Goal: Task Accomplishment & Management: Use online tool/utility

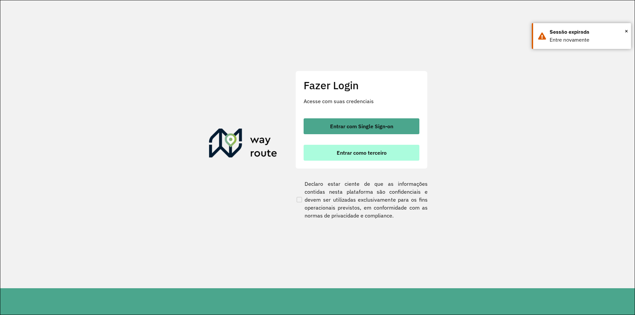
click at [366, 157] on button "Entrar como terceiro" at bounding box center [362, 153] width 116 height 16
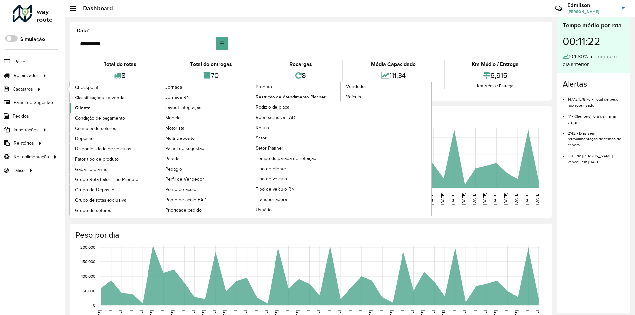
click at [77, 108] on span "Cliente" at bounding box center [83, 107] width 16 height 7
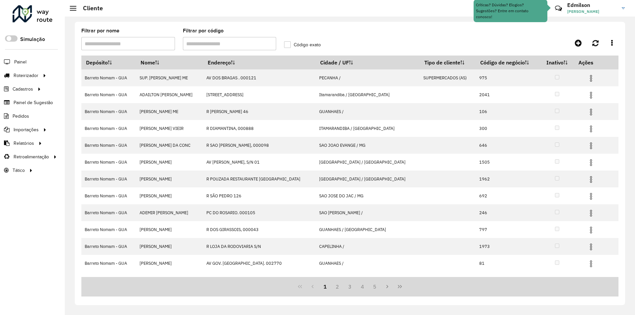
click at [206, 45] on input "Filtrar por código" at bounding box center [230, 43] width 94 height 13
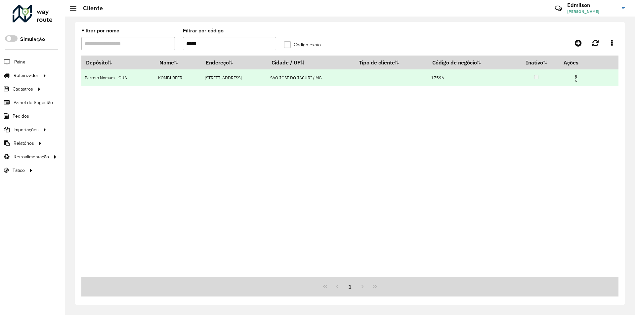
type input "*****"
click at [577, 79] on img at bounding box center [576, 78] width 8 height 8
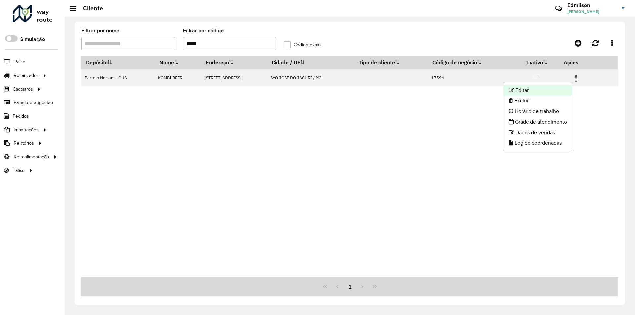
click at [535, 91] on li "Editar" at bounding box center [537, 90] width 69 height 11
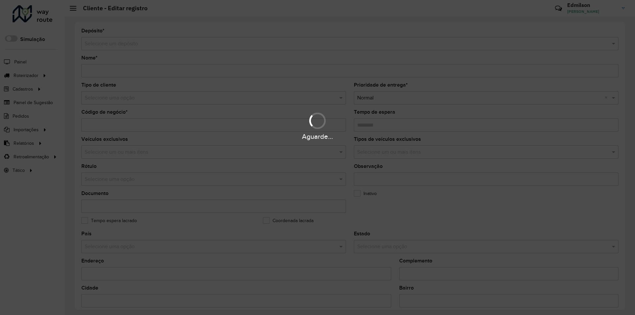
type input "**********"
type input "*****"
type input "********"
type input "**********"
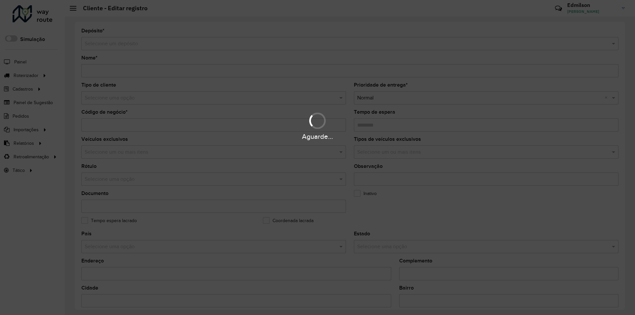
type input "******"
type input "**********"
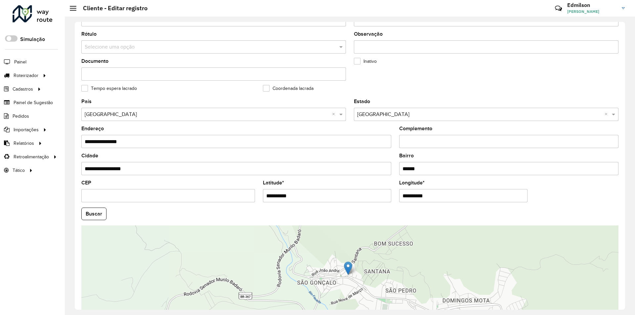
scroll to position [165, 0]
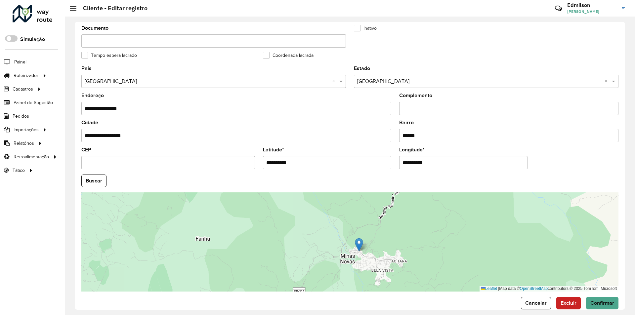
drag, startPoint x: 424, startPoint y: 241, endPoint x: 406, endPoint y: 269, distance: 32.8
click at [406, 270] on div "Leaflet | Map data © OpenStreetMap contributors,© 2025 TomTom, Microsoft" at bounding box center [349, 241] width 537 height 99
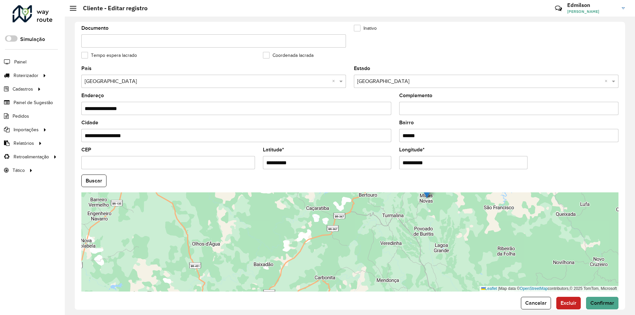
drag, startPoint x: 436, startPoint y: 260, endPoint x: 435, endPoint y: 227, distance: 33.4
click at [436, 226] on div "Leaflet | Map data © OpenStreetMap contributors,© 2025 TomTom, Microsoft" at bounding box center [349, 241] width 537 height 99
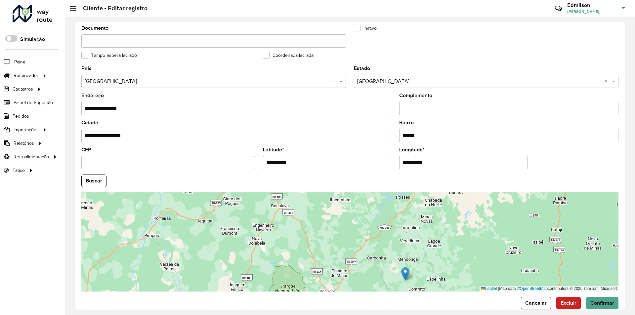
drag, startPoint x: 428, startPoint y: 212, endPoint x: 406, endPoint y: 274, distance: 65.6
click at [406, 274] on img at bounding box center [405, 274] width 8 height 14
type input "**********"
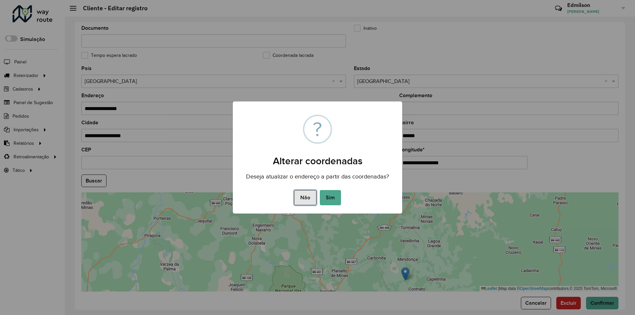
click at [300, 201] on button "Não" at bounding box center [305, 197] width 22 height 15
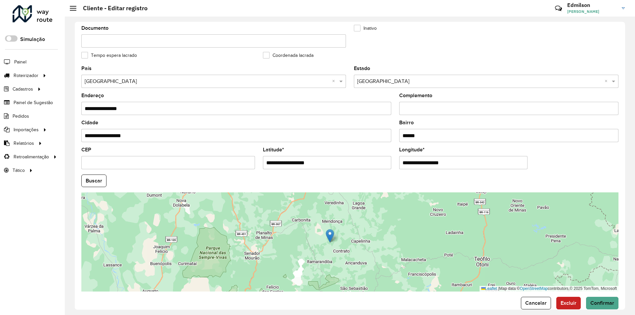
drag, startPoint x: 437, startPoint y: 252, endPoint x: 362, endPoint y: 215, distance: 84.6
click at [362, 215] on div "Leaflet | Map data © OpenStreetMap contributors,© 2025 TomTom, Microsoft" at bounding box center [349, 241] width 537 height 99
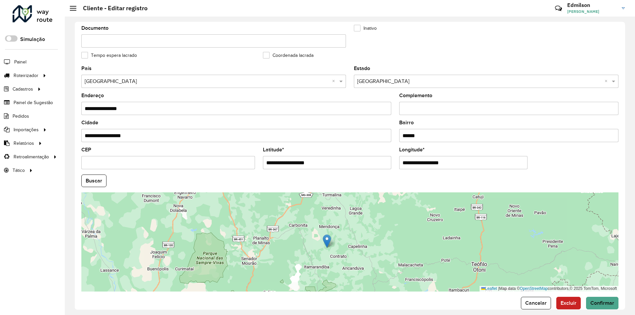
drag, startPoint x: 360, startPoint y: 230, endPoint x: 357, endPoint y: 233, distance: 4.0
click at [357, 233] on div "Leaflet | Map data © OpenStreetMap contributors,© 2025 TomTom, Microsoft" at bounding box center [349, 241] width 537 height 99
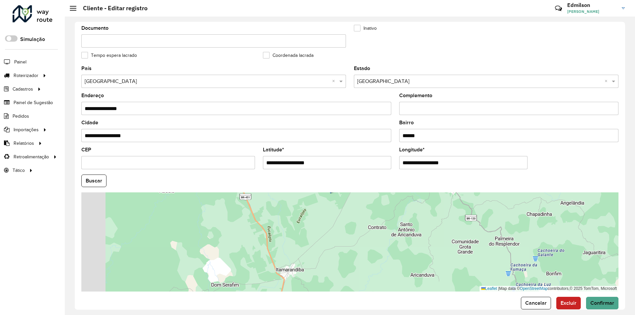
drag, startPoint x: 363, startPoint y: 215, endPoint x: 366, endPoint y: 209, distance: 6.4
click at [366, 209] on div "Leaflet | Map data © OpenStreetMap contributors,© 2025 TomTom, Microsoft" at bounding box center [349, 241] width 537 height 99
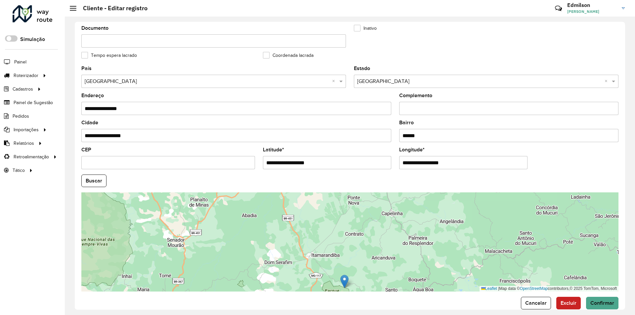
drag, startPoint x: 336, startPoint y: 247, endPoint x: 342, endPoint y: 284, distance: 37.5
click at [342, 284] on img at bounding box center [344, 282] width 8 height 14
type input "**********"
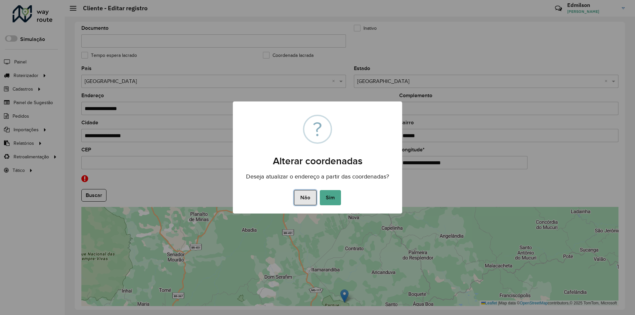
click at [308, 201] on button "Não" at bounding box center [305, 197] width 22 height 15
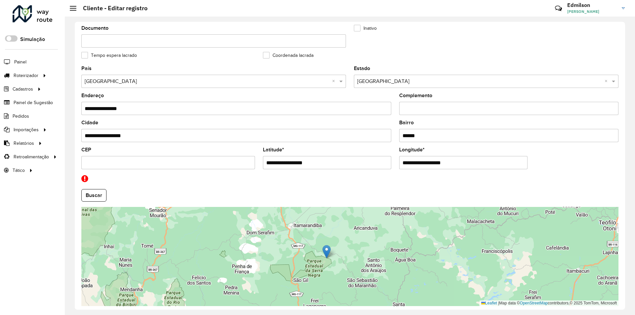
drag, startPoint x: 347, startPoint y: 243, endPoint x: 342, endPoint y: 231, distance: 13.0
click at [342, 231] on div "Leaflet | Map data © OpenStreetMap contributors,© 2025 TomTom, Microsoft" at bounding box center [349, 256] width 537 height 99
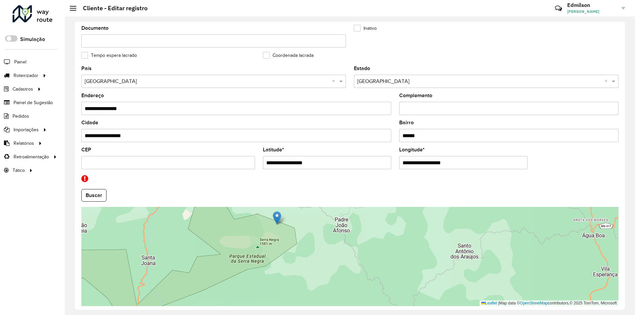
drag, startPoint x: 348, startPoint y: 272, endPoint x: 316, endPoint y: 246, distance: 41.3
click at [316, 246] on div "Leaflet | Map data © OpenStreetMap contributors,© 2025 TomTom, Microsoft" at bounding box center [349, 256] width 537 height 99
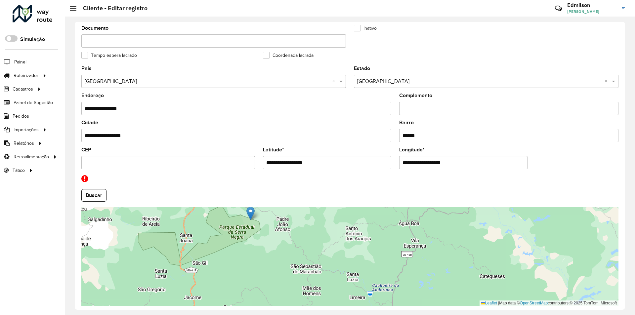
drag, startPoint x: 357, startPoint y: 293, endPoint x: 310, endPoint y: 276, distance: 49.9
click at [310, 276] on div "Leaflet | Map data © OpenStreetMap contributors,© 2025 TomTom, Microsoft" at bounding box center [349, 256] width 537 height 99
drag, startPoint x: 249, startPoint y: 214, endPoint x: 207, endPoint y: 296, distance: 91.8
click at [207, 296] on img at bounding box center [208, 297] width 8 height 14
type input "**********"
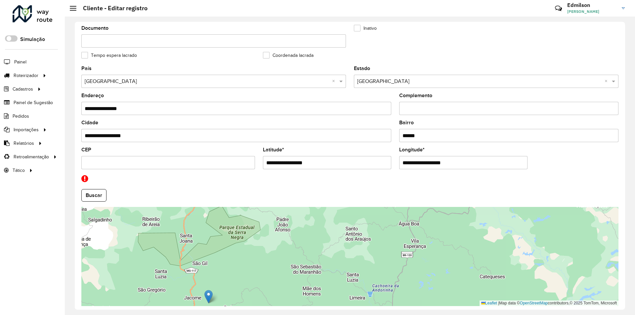
type input "**********"
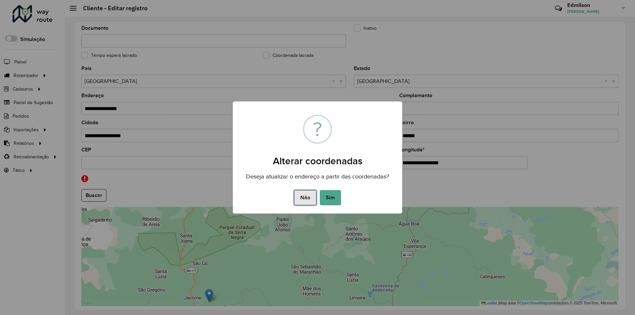
click at [303, 200] on button "Não" at bounding box center [305, 197] width 22 height 15
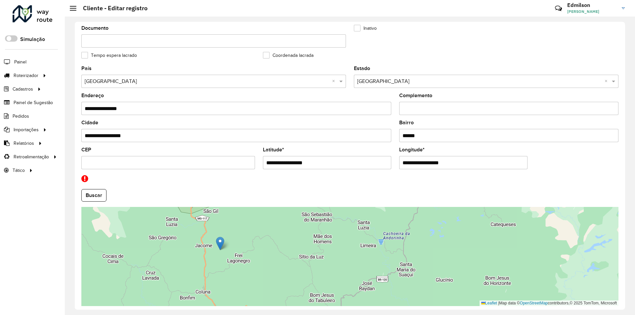
drag, startPoint x: 330, startPoint y: 258, endPoint x: 333, endPoint y: 229, distance: 28.6
click at [341, 222] on div "Leaflet | Map data © OpenStreetMap contributors,© 2025 TomTom, Microsoft" at bounding box center [349, 256] width 537 height 99
drag, startPoint x: 219, startPoint y: 254, endPoint x: 217, endPoint y: 287, distance: 32.8
click at [217, 287] on img at bounding box center [218, 284] width 8 height 14
type input "**********"
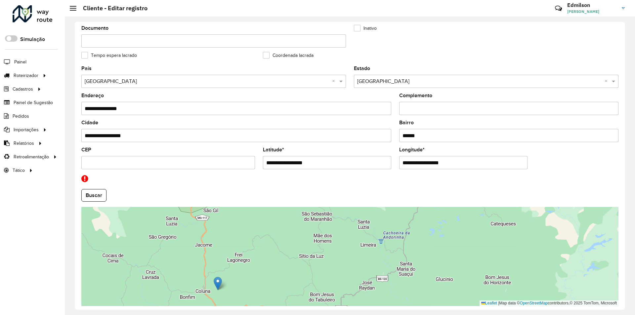
type input "**********"
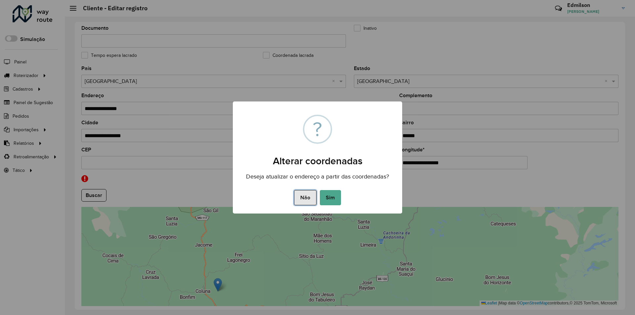
click at [304, 196] on button "Não" at bounding box center [305, 197] width 22 height 15
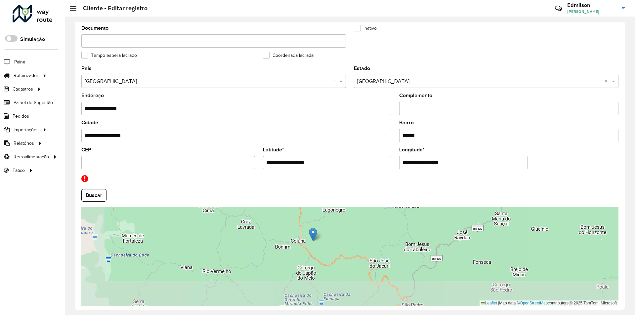
drag, startPoint x: 318, startPoint y: 273, endPoint x: 400, endPoint y: 234, distance: 91.3
click at [413, 223] on div "Leaflet | Map data © OpenStreetMap contributors,© 2025 TomTom, Microsoft" at bounding box center [349, 256] width 537 height 99
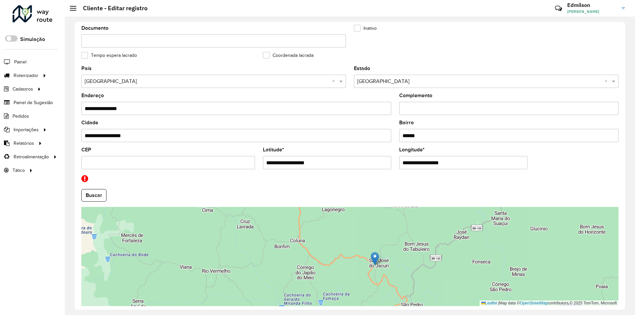
drag, startPoint x: 311, startPoint y: 233, endPoint x: 374, endPoint y: 258, distance: 67.1
click at [374, 258] on img at bounding box center [375, 259] width 8 height 14
type input "**********"
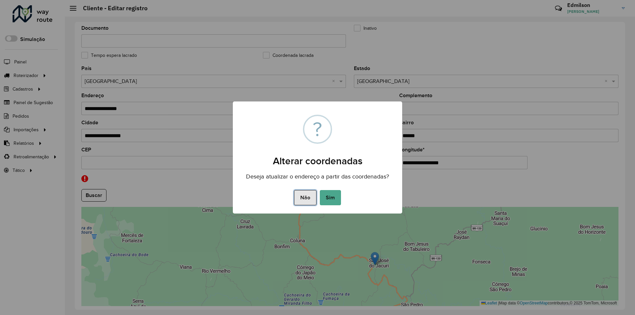
click at [304, 198] on button "Não" at bounding box center [305, 197] width 22 height 15
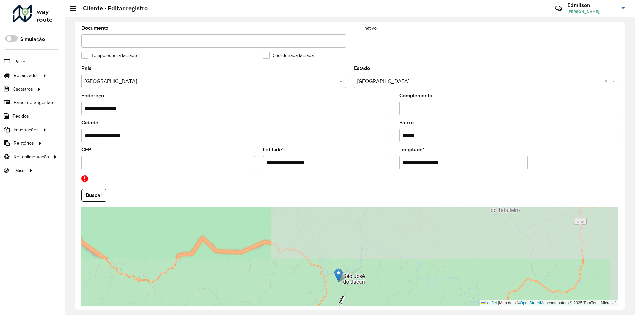
drag, startPoint x: 419, startPoint y: 245, endPoint x: 364, endPoint y: 305, distance: 81.7
click at [368, 315] on html "Aguarde... Pop-up bloqueado! Seu navegador bloqueou automáticamente a abertura …" at bounding box center [317, 157] width 635 height 315
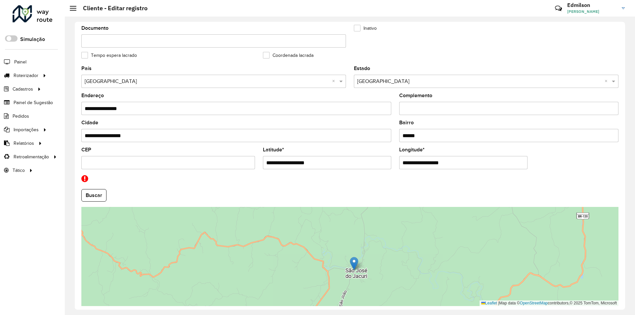
drag, startPoint x: 344, startPoint y: 269, endPoint x: 357, endPoint y: 263, distance: 14.5
click at [357, 263] on img at bounding box center [354, 264] width 8 height 14
type input "**********"
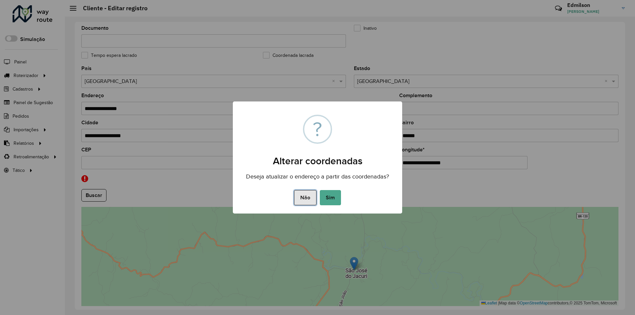
click at [305, 196] on button "Não" at bounding box center [305, 197] width 22 height 15
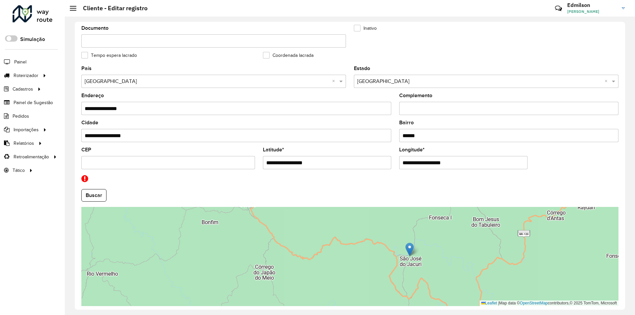
scroll to position [191, 0]
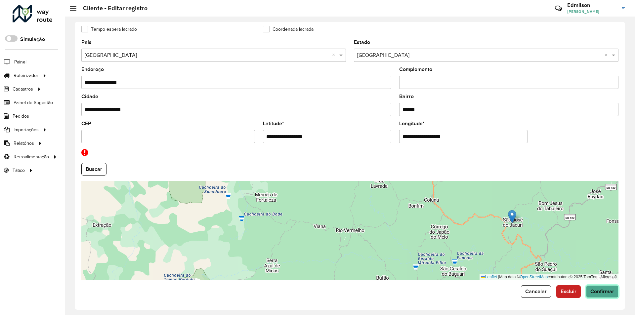
click at [603, 294] on span "Confirmar" at bounding box center [602, 292] width 24 height 6
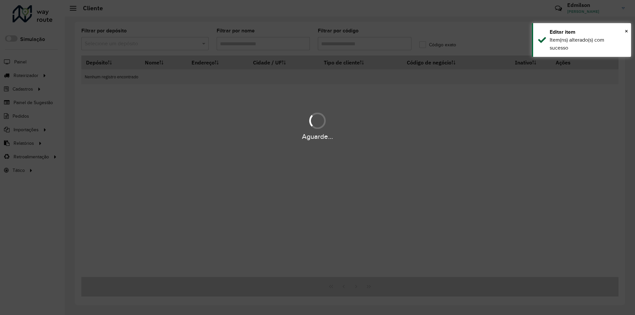
type input "*****"
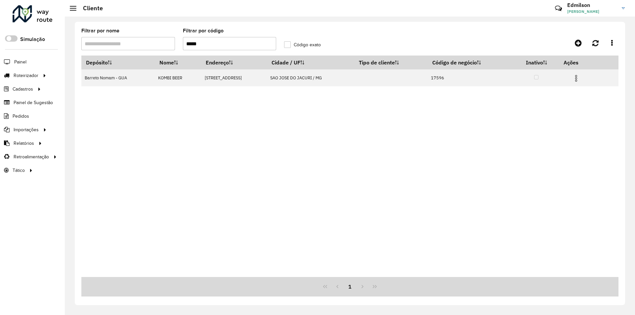
drag, startPoint x: 481, startPoint y: 144, endPoint x: 353, endPoint y: 137, distance: 128.8
click at [443, 139] on div "Depósito Nome Endereço Cidade / UF Tipo de cliente Código de negócio Inativo Aç…" at bounding box center [349, 167] width 537 height 222
drag, startPoint x: 414, startPoint y: 152, endPoint x: 403, endPoint y: 146, distance: 12.6
click at [413, 151] on div "Depósito Nome Endereço Cidade / UF Tipo de cliente Código de negócio Inativo Aç…" at bounding box center [349, 167] width 537 height 222
click at [83, 80] on link "Entregas" at bounding box center [110, 75] width 81 height 13
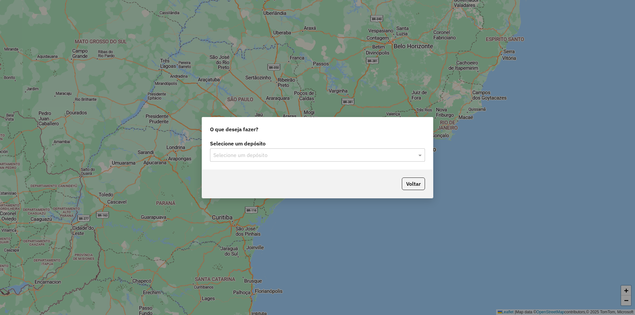
click at [262, 154] on input "text" at bounding box center [310, 155] width 195 height 8
click at [259, 177] on span "Barreto Nomam - GUA" at bounding box center [238, 174] width 51 height 6
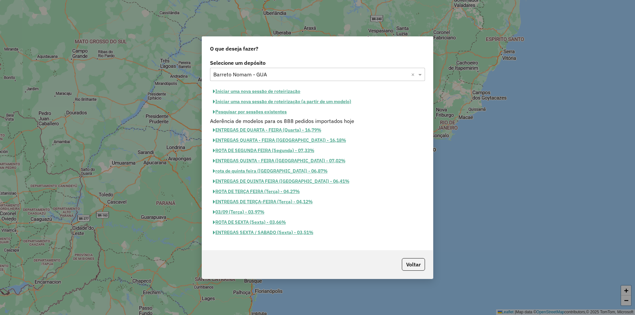
click at [258, 90] on button "Iniciar uma nova sessão de roteirização" at bounding box center [256, 91] width 93 height 10
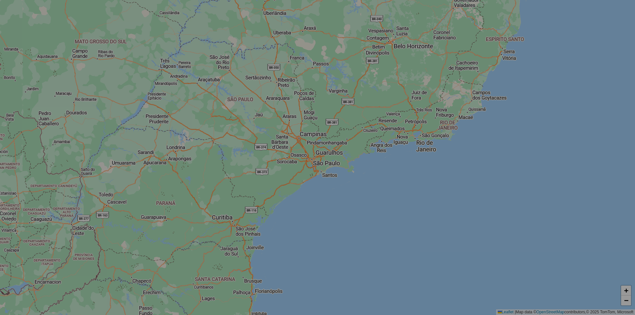
select select "*"
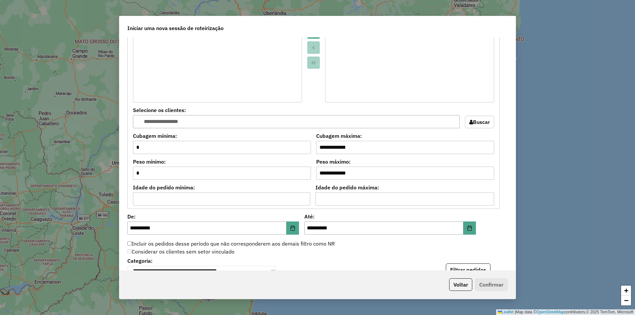
scroll to position [605, 0]
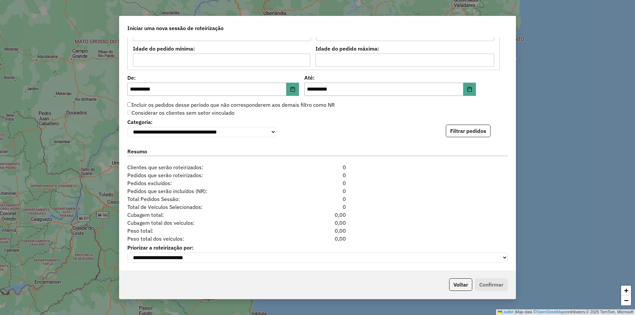
click at [131, 101] on label "Incluir os pedidos desse período que não corresponderem aos demais filtro como …" at bounding box center [230, 105] width 207 height 8
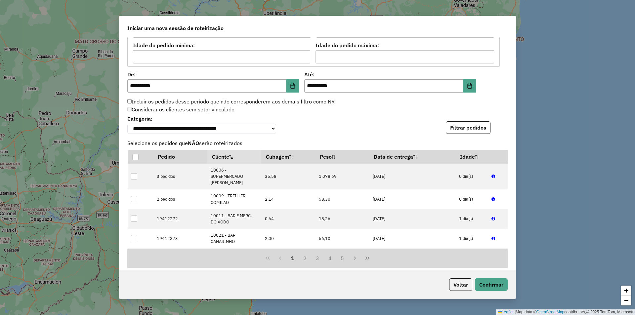
scroll to position [742, 0]
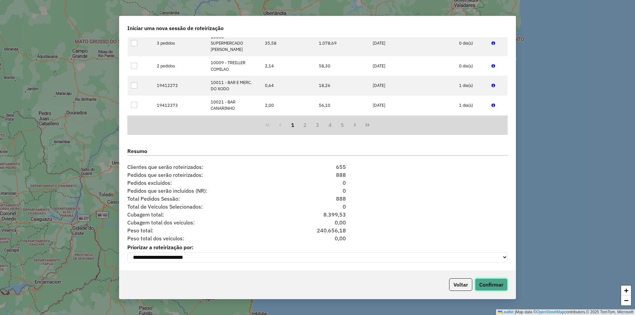
click at [498, 287] on button "Confirmar" at bounding box center [491, 284] width 33 height 13
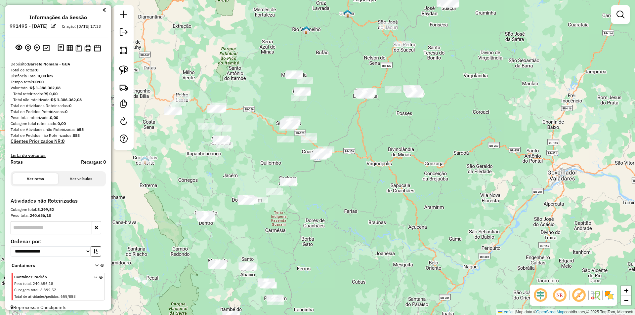
drag, startPoint x: 495, startPoint y: 171, endPoint x: 501, endPoint y: 173, distance: 6.5
click at [501, 172] on div "Janela de atendimento Grade de atendimento Capacidade Transportadoras Veículos …" at bounding box center [317, 157] width 635 height 315
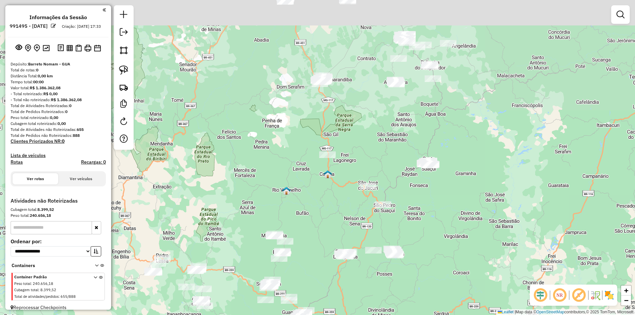
drag, startPoint x: 463, startPoint y: 171, endPoint x: 466, endPoint y: 227, distance: 56.3
click at [463, 250] on div "Janela de atendimento Grade de atendimento Capacidade Transportadoras Veículos …" at bounding box center [317, 157] width 635 height 315
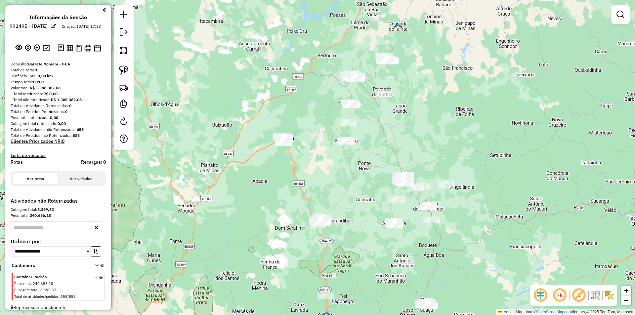
drag, startPoint x: 494, startPoint y: 204, endPoint x: 506, endPoint y: 215, distance: 15.9
click at [504, 239] on div "Janela de atendimento Grade de atendimento Capacidade Transportadoras Veículos …" at bounding box center [317, 157] width 635 height 315
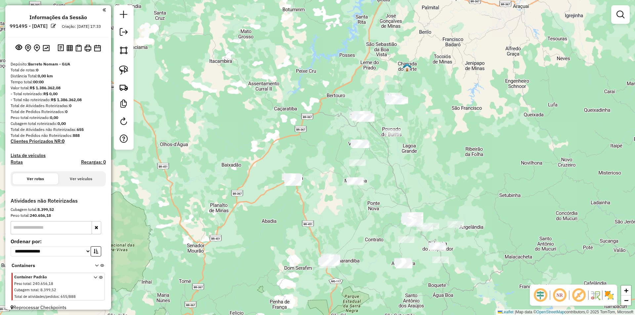
drag, startPoint x: 518, startPoint y: 227, endPoint x: 445, endPoint y: 186, distance: 83.8
click at [522, 213] on div "Janela de atendimento Grade de atendimento Capacidade Transportadoras Veículos …" at bounding box center [317, 157] width 635 height 315
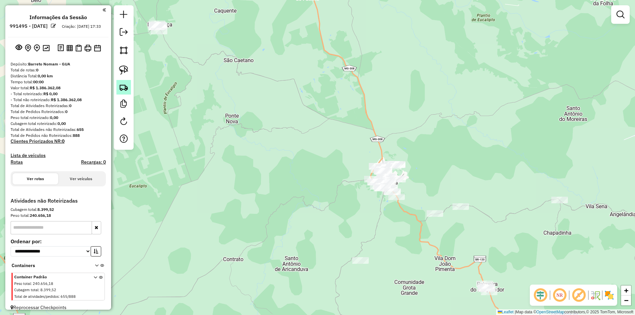
click at [124, 89] on img at bounding box center [123, 87] width 9 height 9
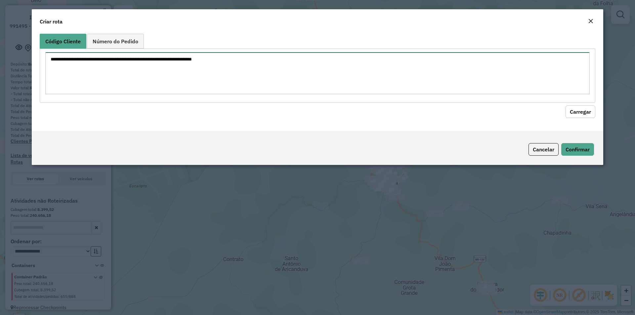
click at [128, 79] on textarea at bounding box center [317, 73] width 544 height 42
paste textarea "**** ***** ***** ***** **** ***** ***** ****"
type textarea "**** ***** ***** ***** **** ***** ***** ****"
drag, startPoint x: 577, startPoint y: 111, endPoint x: 570, endPoint y: 115, distance: 8.3
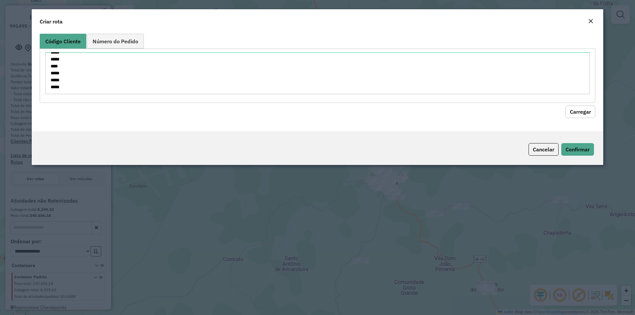
click at [578, 113] on button "Carregar" at bounding box center [580, 111] width 30 height 13
click at [580, 114] on button "Carregar" at bounding box center [580, 111] width 30 height 13
click at [580, 111] on button "Carregar" at bounding box center [580, 111] width 30 height 13
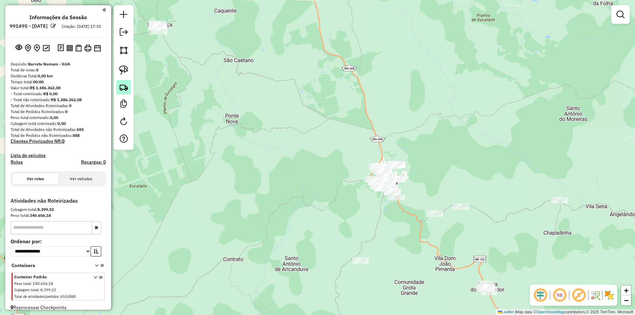
click at [121, 86] on img at bounding box center [123, 87] width 9 height 9
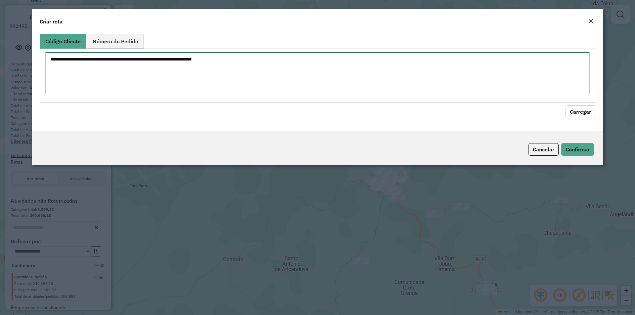
click at [157, 69] on textarea at bounding box center [317, 73] width 544 height 42
click at [123, 78] on textarea at bounding box center [317, 73] width 544 height 42
paste textarea "**** ***** ***** ***** **** ***** ***** ****"
click at [62, 56] on textarea "**** ***** ***** ***** **** ***** ***** ****" at bounding box center [317, 73] width 544 height 42
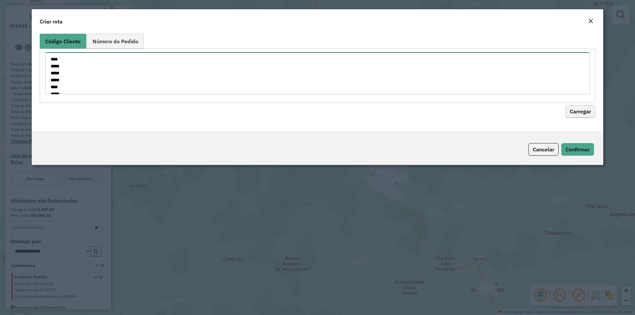
type textarea "**** ***** ***** ***** **** ***** ***** ****"
click at [580, 113] on button "Carregar" at bounding box center [580, 111] width 30 height 13
click at [579, 112] on button "Carregar" at bounding box center [580, 111] width 30 height 13
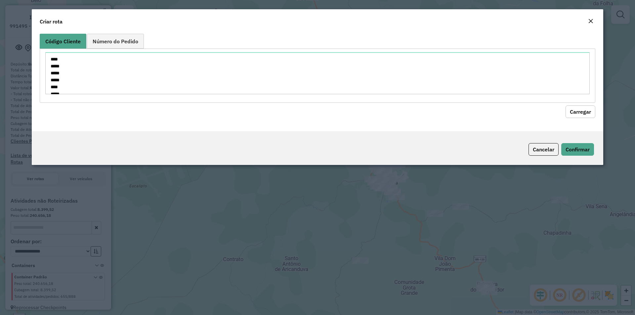
click at [579, 112] on button "Carregar" at bounding box center [580, 111] width 30 height 13
click at [503, 225] on modal-container "Criar rota Código Cliente Número do Pedido **** ***** ***** ***** **** ***** **…" at bounding box center [317, 157] width 635 height 315
click at [505, 243] on modal-container "Criar rota Código Cliente Número do Pedido **** ***** ***** ***** **** ***** **…" at bounding box center [317, 157] width 635 height 315
drag, startPoint x: 75, startPoint y: 102, endPoint x: 125, endPoint y: 137, distance: 61.7
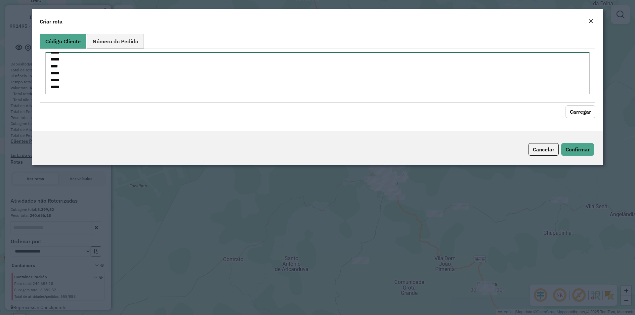
click at [125, 138] on form "Criar rota Código Cliente Número do Pedido **** ***** ***** ***** **** ***** **…" at bounding box center [317, 87] width 571 height 156
paste textarea "***** ***** ***** **** **** ***** ***** ***** *****"
type textarea "***** ***** ***** **** **** ***** ***** ***** *****"
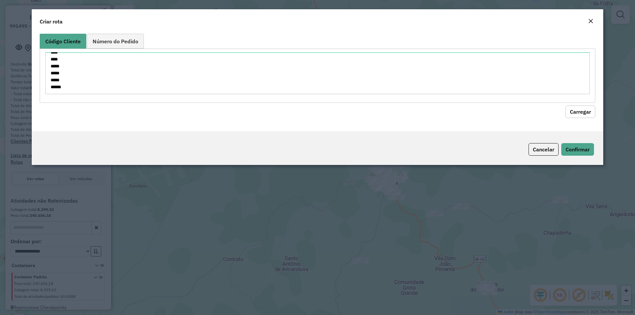
click at [579, 108] on button "Carregar" at bounding box center [580, 111] width 30 height 13
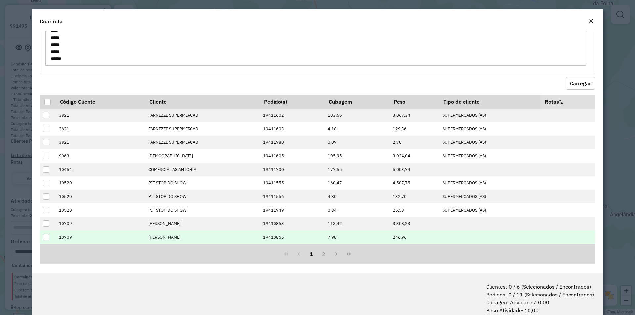
scroll to position [31, 0]
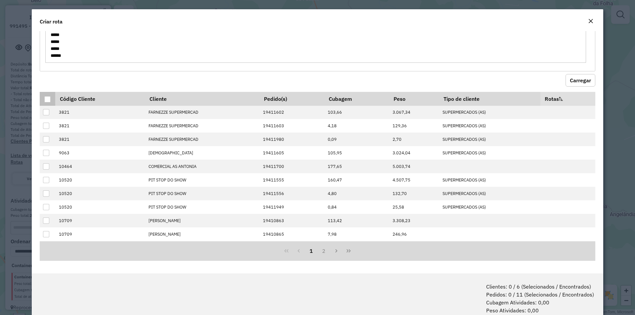
click at [47, 98] on div at bounding box center [47, 99] width 6 height 6
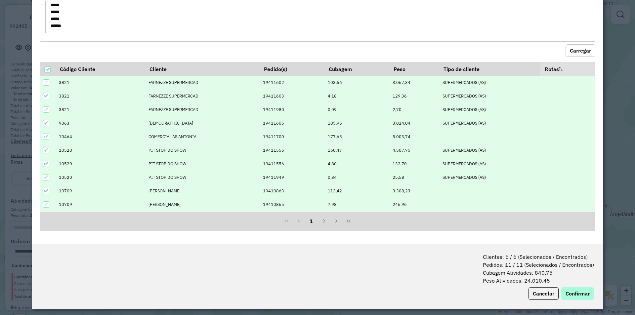
scroll to position [33, 0]
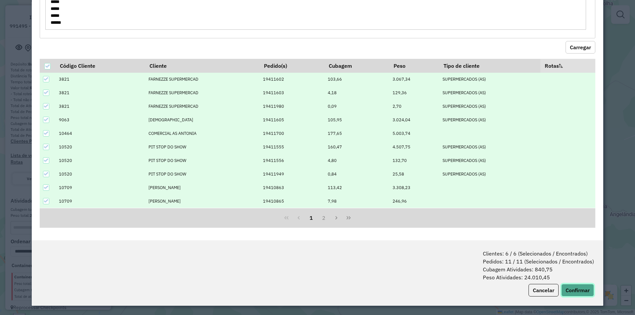
click at [578, 293] on button "Confirmar" at bounding box center [577, 290] width 33 height 13
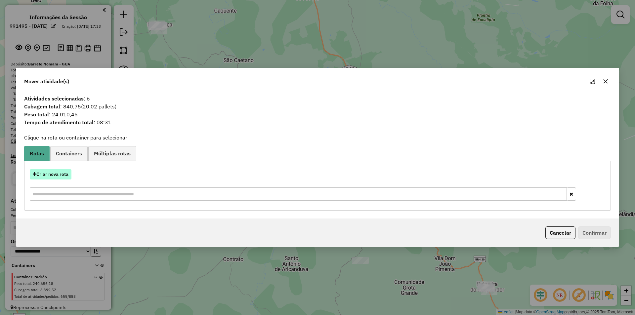
click at [49, 177] on button "Criar nova rota" at bounding box center [51, 174] width 42 height 10
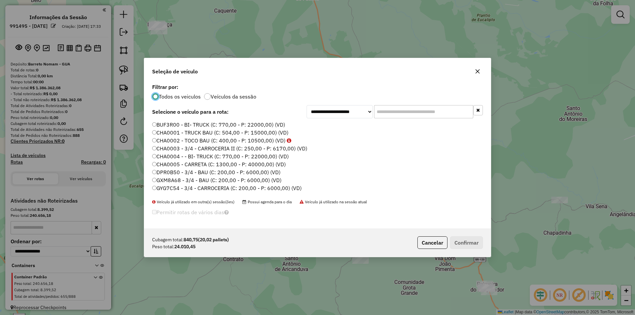
scroll to position [4, 2]
click at [160, 132] on label "CHA0001 - TRUCK BAU (C: 504,00 - P: 15000,00) (VD)" at bounding box center [220, 133] width 136 height 8
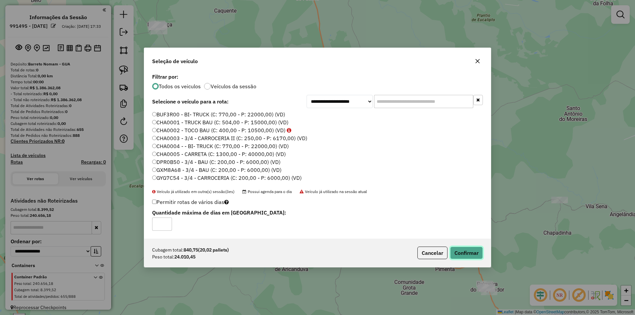
click at [468, 254] on button "Confirmar" at bounding box center [466, 253] width 33 height 13
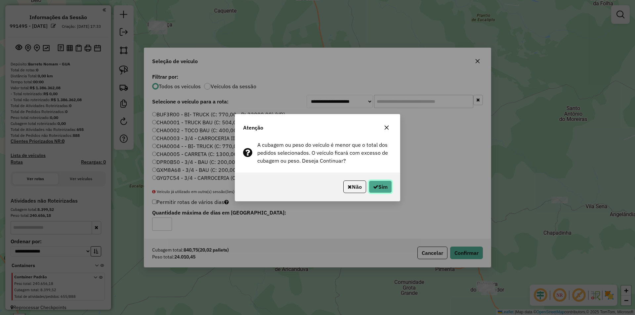
click at [380, 189] on button "Sim" at bounding box center [380, 187] width 23 height 13
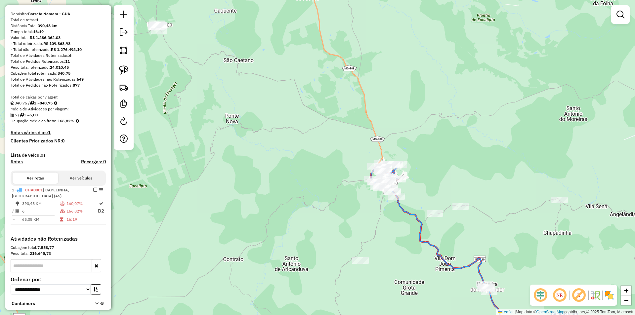
scroll to position [66, 0]
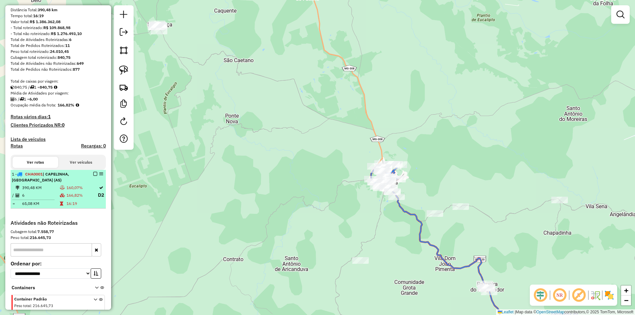
click at [94, 176] on em at bounding box center [95, 174] width 4 height 4
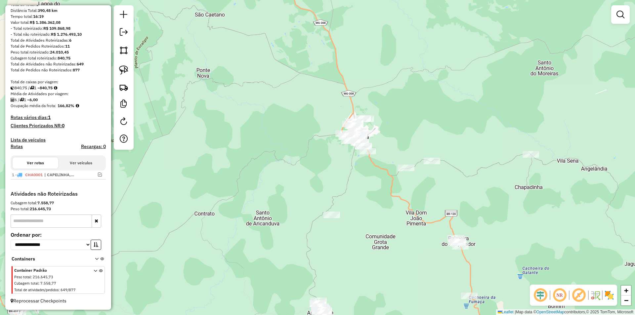
drag, startPoint x: 438, startPoint y: 180, endPoint x: 410, endPoint y: 135, distance: 53.9
click at [410, 135] on div "Janela de atendimento Grade de atendimento Capacidade Transportadoras Veículos …" at bounding box center [317, 157] width 635 height 315
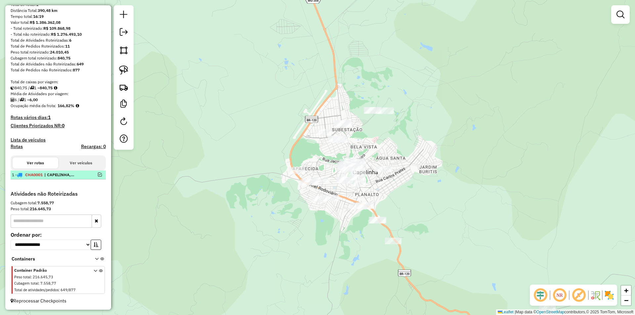
click at [55, 178] on span "| CAPELINHA, [GEOGRAPHIC_DATA] (AS)" at bounding box center [59, 175] width 30 height 6
select select "**********"
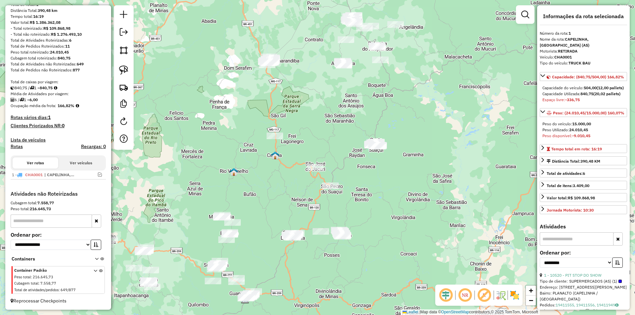
click at [178, 139] on div "Janela de atendimento Grade de atendimento Capacidade Transportadoras Veículos …" at bounding box center [317, 157] width 635 height 315
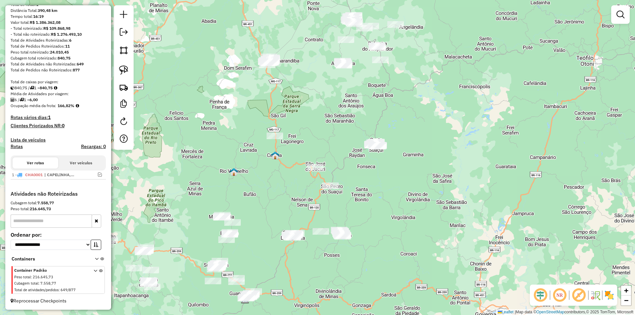
click at [450, 166] on div "Janela de atendimento Grade de atendimento Capacidade Transportadoras Veículos …" at bounding box center [317, 157] width 635 height 315
click at [73, 178] on span "| CAPELINHA, [GEOGRAPHIC_DATA] (AS)" at bounding box center [59, 175] width 30 height 6
select select "**********"
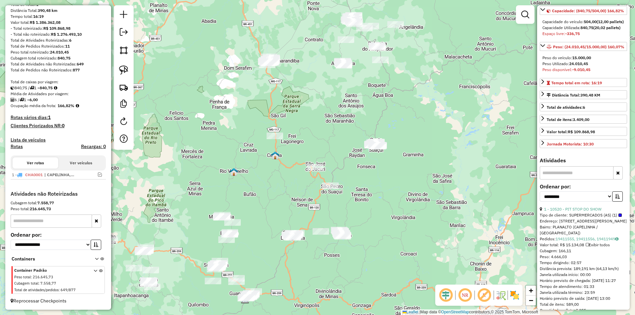
drag, startPoint x: 339, startPoint y: 111, endPoint x: 432, endPoint y: 80, distance: 97.8
click at [353, 103] on div "Janela de atendimento Grade de atendimento Capacidade Transportadoras Veículos …" at bounding box center [317, 157] width 635 height 315
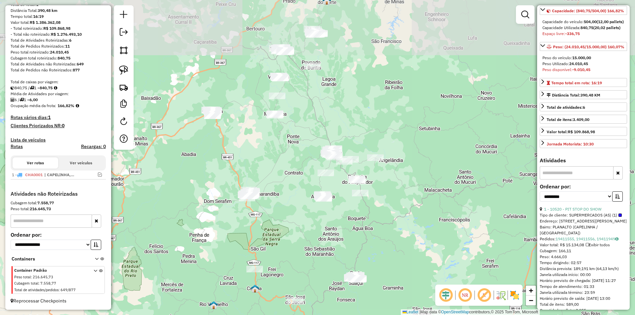
drag, startPoint x: 459, startPoint y: 121, endPoint x: 341, endPoint y: 197, distance: 140.4
click at [421, 231] on div "Janela de atendimento Grade de atendimento Capacidade Transportadoras Veículos …" at bounding box center [317, 157] width 635 height 315
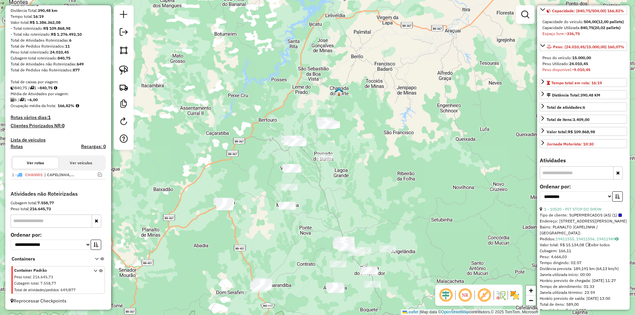
drag, startPoint x: 368, startPoint y: 149, endPoint x: 339, endPoint y: 141, distance: 29.5
click at [376, 194] on div "Janela de atendimento Grade de atendimento Capacidade Transportadoras Veículos …" at bounding box center [317, 157] width 635 height 315
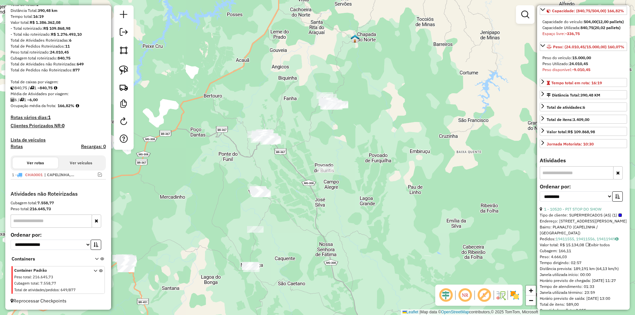
drag, startPoint x: 381, startPoint y: 201, endPoint x: 324, endPoint y: 147, distance: 78.6
click at [392, 176] on div "Janela de atendimento Grade de atendimento Capacidade Transportadoras Veículos …" at bounding box center [317, 157] width 635 height 315
drag, startPoint x: 121, startPoint y: 69, endPoint x: 137, endPoint y: 65, distance: 16.3
click at [121, 69] on img at bounding box center [123, 69] width 9 height 9
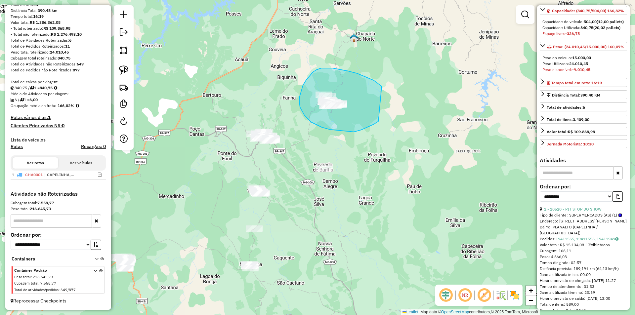
drag, startPoint x: 382, startPoint y: 86, endPoint x: 380, endPoint y: 120, distance: 33.8
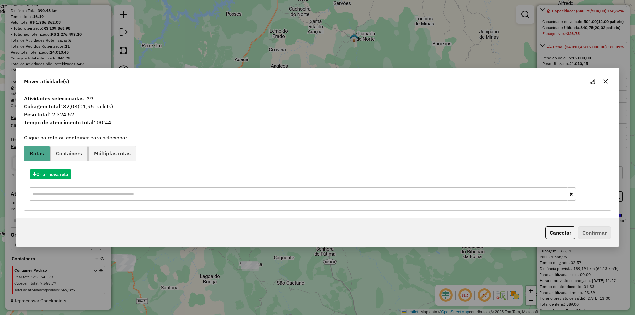
click at [446, 34] on div "Mover atividade(s) Atividades selecionadas : 39 Cubagem total : 82,03 (01,95 pa…" at bounding box center [317, 157] width 635 height 315
click at [606, 80] on icon "button" at bounding box center [605, 81] width 4 height 4
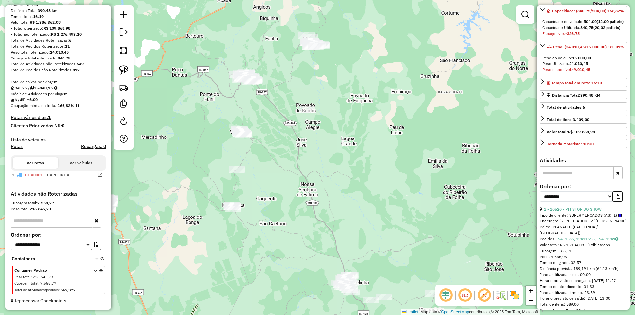
drag, startPoint x: 381, startPoint y: 213, endPoint x: 362, endPoint y: 153, distance: 63.4
click at [363, 153] on div "Janela de atendimento Grade de atendimento Capacidade Transportadoras Veículos …" at bounding box center [317, 157] width 635 height 315
drag, startPoint x: 400, startPoint y: 82, endPoint x: 251, endPoint y: 42, distance: 154.6
click at [390, 76] on div "Janela de atendimento Grade de atendimento Capacidade Transportadoras Veículos …" at bounding box center [317, 157] width 635 height 315
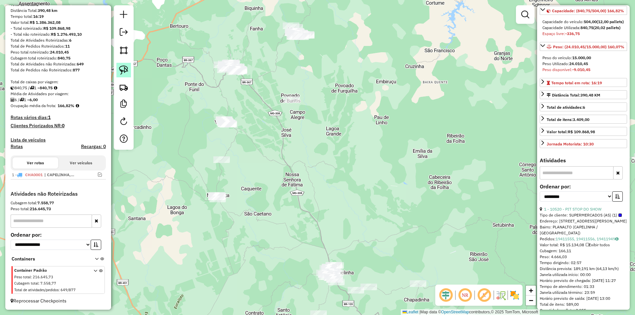
click at [124, 69] on img at bounding box center [123, 69] width 9 height 9
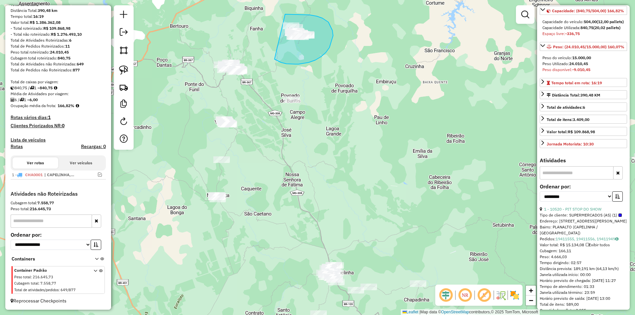
drag, startPoint x: 299, startPoint y: 64, endPoint x: 254, endPoint y: 21, distance: 62.2
drag, startPoint x: 363, startPoint y: 149, endPoint x: 368, endPoint y: 153, distance: 6.6
click at [363, 151] on div "Janela de atendimento Grade de atendimento Capacidade Transportadoras Veículos …" at bounding box center [317, 157] width 635 height 315
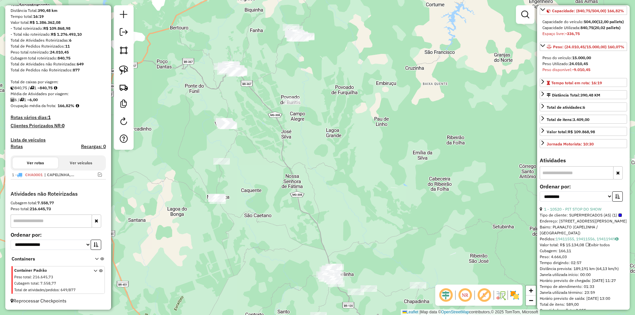
drag, startPoint x: 126, startPoint y: 71, endPoint x: 143, endPoint y: 65, distance: 18.0
click at [127, 70] on img at bounding box center [123, 69] width 9 height 9
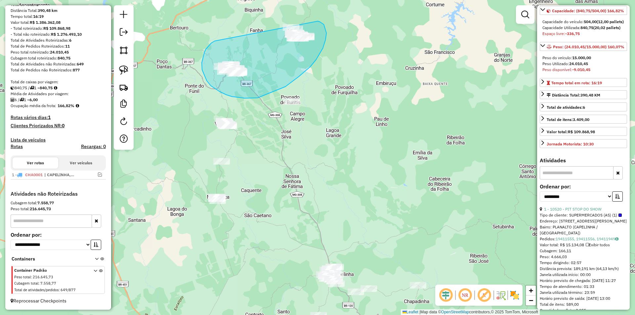
drag, startPoint x: 211, startPoint y: 43, endPoint x: 288, endPoint y: 13, distance: 82.6
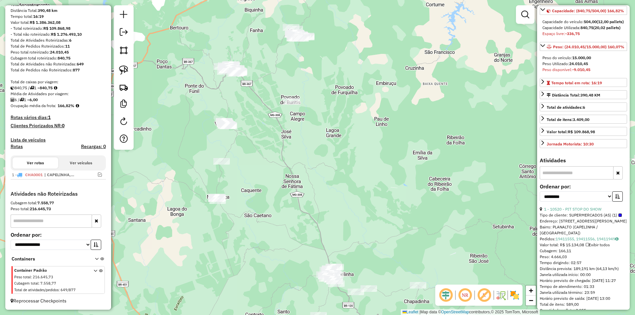
drag, startPoint x: 403, startPoint y: 130, endPoint x: 401, endPoint y: 123, distance: 6.8
click at [403, 122] on div "Janela de atendimento Grade de atendimento Capacidade Transportadoras Veículos …" at bounding box center [317, 157] width 635 height 315
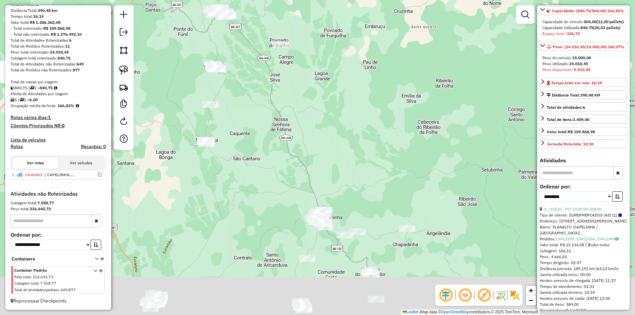
drag, startPoint x: 398, startPoint y: 154, endPoint x: 371, endPoint y: 103, distance: 58.7
click at [392, 107] on div "Janela de atendimento Grade de atendimento Capacidade Transportadoras Veículos …" at bounding box center [317, 157] width 635 height 315
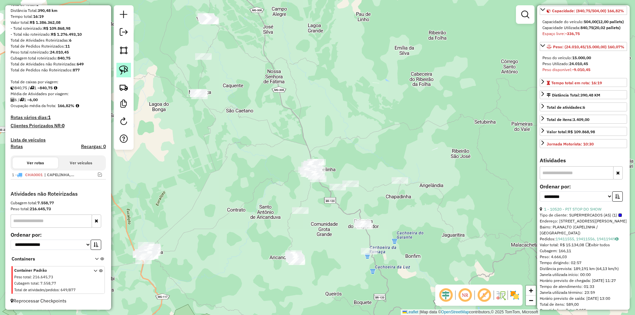
click at [125, 71] on img at bounding box center [123, 69] width 9 height 9
drag, startPoint x: 290, startPoint y: 173, endPoint x: 292, endPoint y: 130, distance: 42.4
click at [422, 210] on div "Janela de atendimento Grade de atendimento Capacidade Transportadoras Veículos …" at bounding box center [317, 157] width 635 height 315
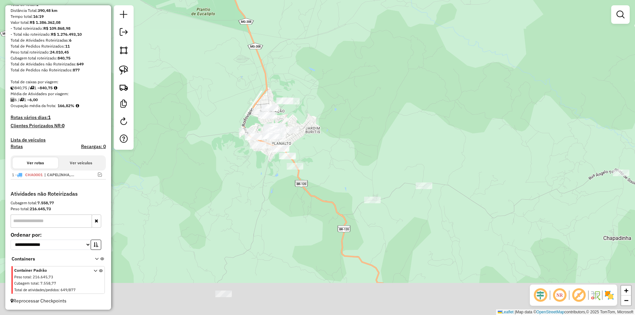
click at [384, 96] on div "Janela de atendimento Grade de atendimento Capacidade Transportadoras Veículos …" at bounding box center [317, 157] width 635 height 315
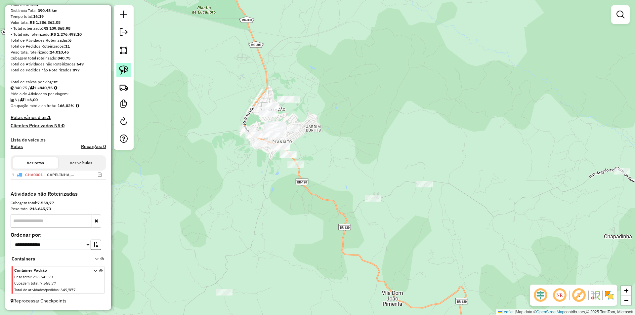
click at [122, 71] on img at bounding box center [123, 69] width 9 height 9
drag, startPoint x: 406, startPoint y: 142, endPoint x: 388, endPoint y: 110, distance: 36.4
click at [403, 137] on div "Janela de atendimento Grade de atendimento Capacidade Transportadoras Veículos …" at bounding box center [317, 157] width 635 height 315
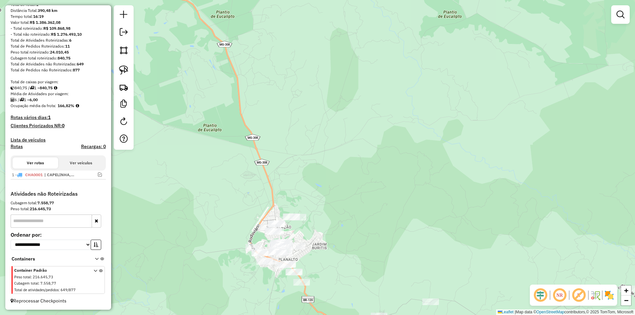
drag, startPoint x: 368, startPoint y: 123, endPoint x: 377, endPoint y: 189, distance: 66.4
click at [384, 225] on div "Janela de atendimento Grade de atendimento Capacidade Transportadoras Veículos …" at bounding box center [317, 157] width 635 height 315
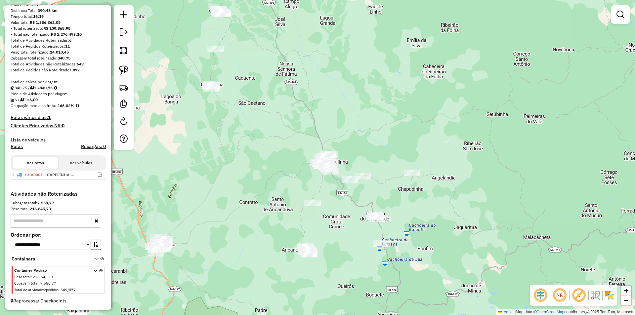
drag, startPoint x: 428, startPoint y: 150, endPoint x: 398, endPoint y: 142, distance: 30.5
click at [404, 143] on div "Janela de atendimento Grade de atendimento Capacidade Transportadoras Veículos …" at bounding box center [317, 157] width 635 height 315
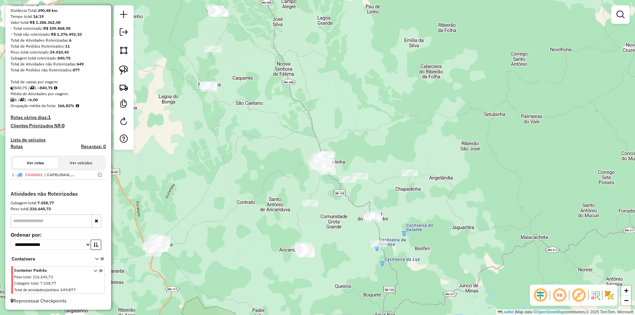
click at [359, 125] on div "Janela de atendimento Grade de atendimento Capacidade Transportadoras Veículos …" at bounding box center [317, 157] width 635 height 315
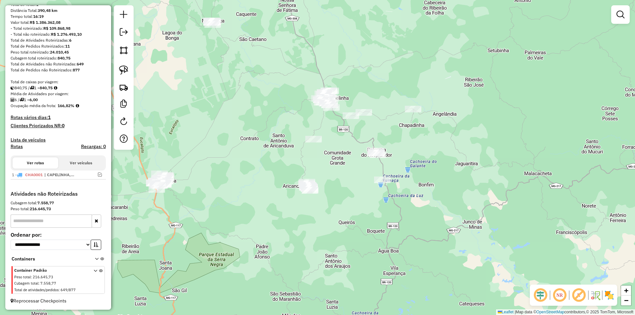
drag, startPoint x: 391, startPoint y: 145, endPoint x: 392, endPoint y: 79, distance: 65.5
click at [394, 80] on div "Janela de atendimento Grade de atendimento Capacidade Transportadoras Veículos …" at bounding box center [317, 157] width 635 height 315
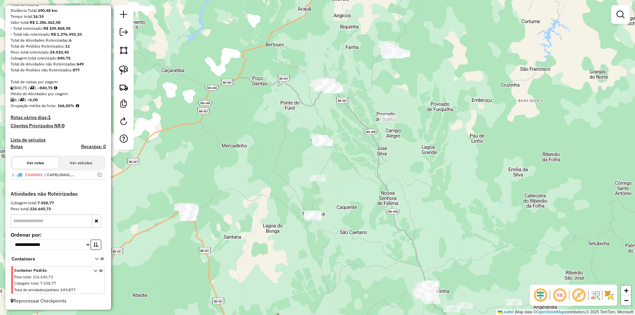
drag, startPoint x: 373, startPoint y: 64, endPoint x: 463, endPoint y: 243, distance: 200.5
click at [465, 253] on div "Janela de atendimento Grade de atendimento Capacidade Transportadoras Veículos …" at bounding box center [317, 157] width 635 height 315
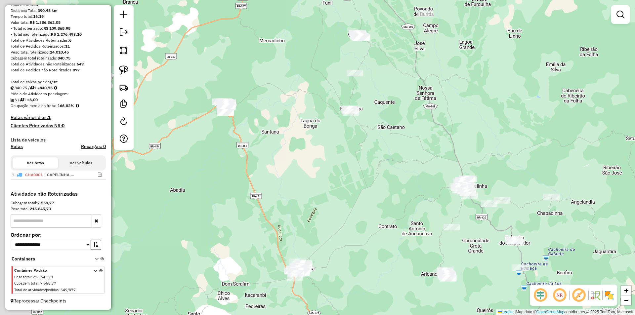
drag, startPoint x: 357, startPoint y: 190, endPoint x: 382, endPoint y: 153, distance: 44.8
click at [391, 82] on div "Janela de atendimento Grade de atendimento Capacidade Transportadoras Veículos …" at bounding box center [317, 157] width 635 height 315
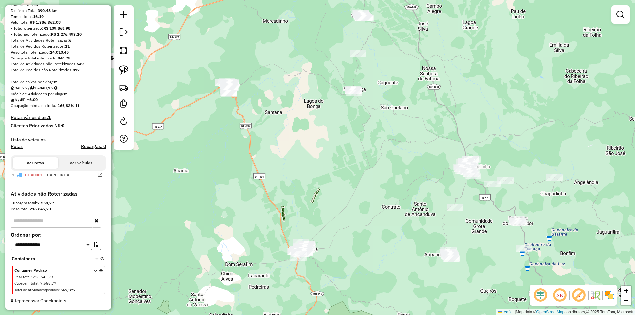
click at [391, 199] on div "Janela de atendimento Grade de atendimento Capacidade Transportadoras Veículos …" at bounding box center [317, 157] width 635 height 315
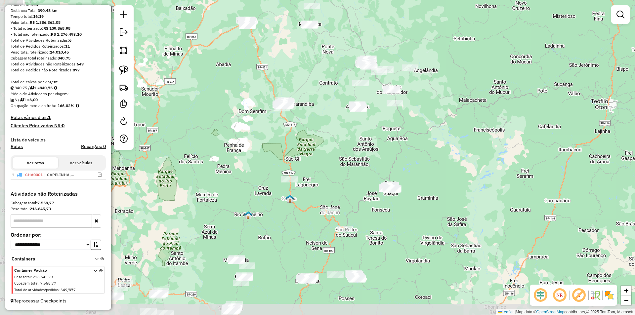
drag, startPoint x: 296, startPoint y: 266, endPoint x: 341, endPoint y: 155, distance: 120.0
click at [341, 155] on div "Janela de atendimento Grade de atendimento Capacidade Transportadoras Veículos …" at bounding box center [317, 157] width 635 height 315
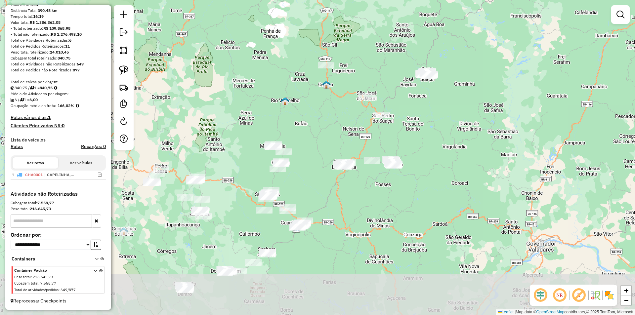
drag, startPoint x: 399, startPoint y: 255, endPoint x: 421, endPoint y: 136, distance: 121.1
click at [432, 133] on div "Janela de atendimento Grade de atendimento Capacidade Transportadoras Veículos …" at bounding box center [317, 157] width 635 height 315
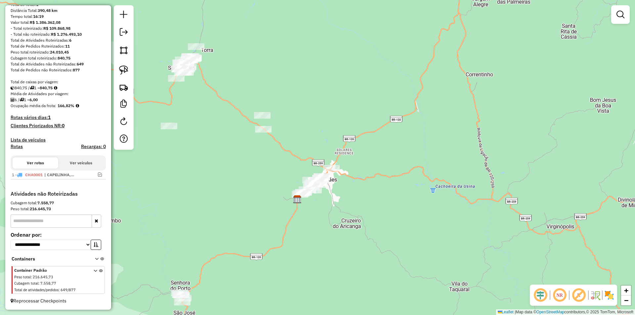
drag, startPoint x: 329, startPoint y: 212, endPoint x: 327, endPoint y: 200, distance: 11.7
click at [331, 204] on div "Janela de atendimento Grade de atendimento Capacidade Transportadoras Veículos …" at bounding box center [317, 157] width 635 height 315
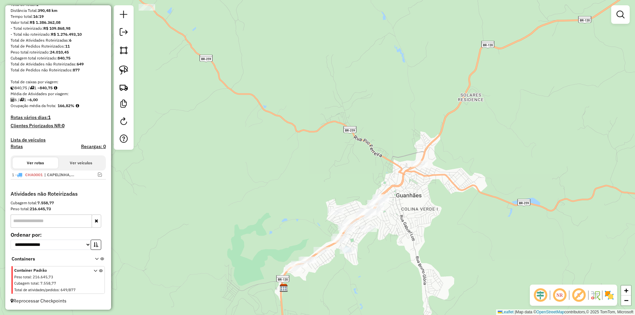
drag, startPoint x: 408, startPoint y: 233, endPoint x: 405, endPoint y: 177, distance: 55.7
click at [409, 182] on div "Janela de atendimento Grade de atendimento Capacidade Transportadoras Veículos …" at bounding box center [317, 157] width 635 height 315
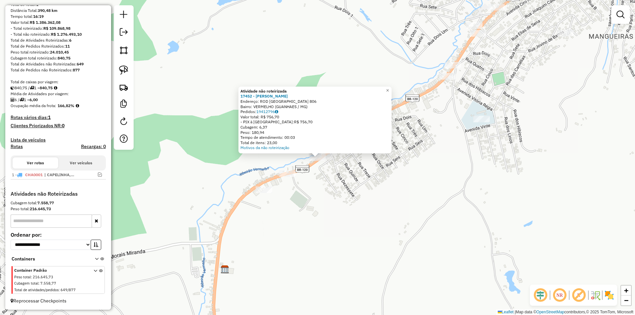
drag, startPoint x: 302, startPoint y: 237, endPoint x: 306, endPoint y: 232, distance: 6.2
click at [303, 236] on div "Atividade não roteirizada 17452 - WILLYS LOPES DUARTE Endereço: ROD SANTA RITA …" at bounding box center [317, 157] width 635 height 315
drag, startPoint x: 357, startPoint y: 207, endPoint x: 363, endPoint y: 184, distance: 24.5
click at [358, 203] on div "Atividade não roteirizada 17452 - WILLYS LOPES DUARTE Endereço: ROD SANTA RITA …" at bounding box center [317, 157] width 635 height 315
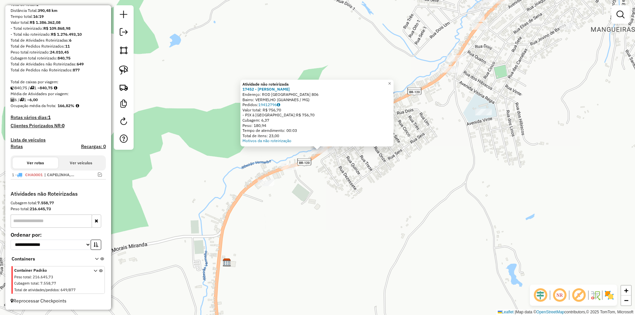
click at [435, 145] on div "Atividade não roteirizada 17452 - WILLYS LOPES DUARTE Endereço: ROD SANTA RITA …" at bounding box center [317, 157] width 635 height 315
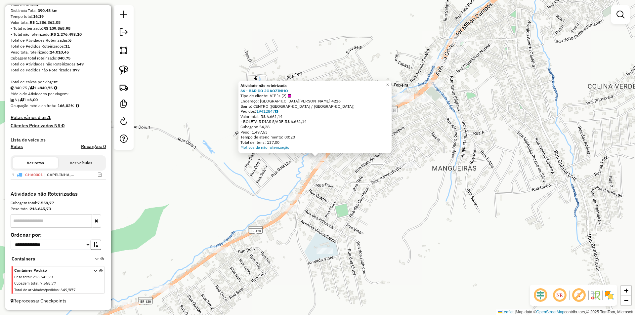
click at [475, 153] on div "Atividade não roteirizada 66 - BAR DO JOAOZINHO Tipo de cliente: VIP´s (2) Ende…" at bounding box center [317, 157] width 635 height 315
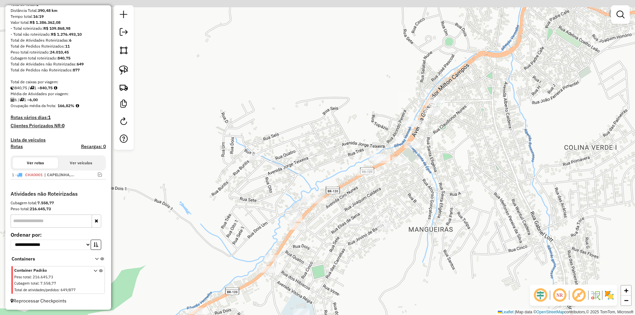
drag, startPoint x: 412, startPoint y: 185, endPoint x: 378, endPoint y: 176, distance: 35.2
click at [406, 194] on div "Janela de atendimento Grade de atendimento Capacidade Transportadoras Veículos …" at bounding box center [317, 157] width 635 height 315
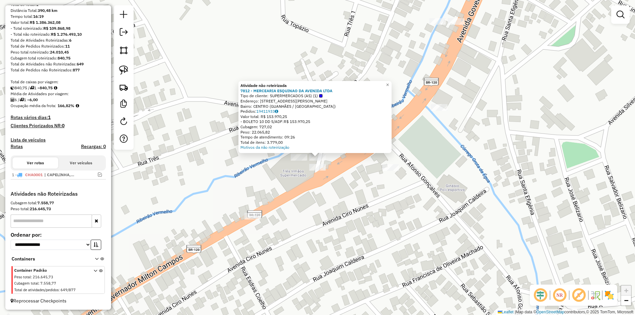
drag, startPoint x: 456, startPoint y: 165, endPoint x: 449, endPoint y: 159, distance: 9.4
click at [456, 165] on div "Atividade não roteirizada 7812 - MERCEARIA ESQUINAO DA AVENIDA LTDA Tipo de cli…" at bounding box center [317, 157] width 635 height 315
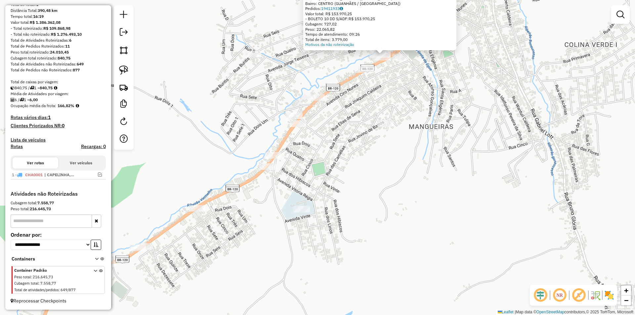
drag, startPoint x: 478, startPoint y: 165, endPoint x: 270, endPoint y: 161, distance: 207.4
click at [409, 161] on div "Atividade não roteirizada 7812 - MERCEARIA ESQUINAO DA AVENIDA LTDA Tipo de cli…" at bounding box center [317, 157] width 635 height 315
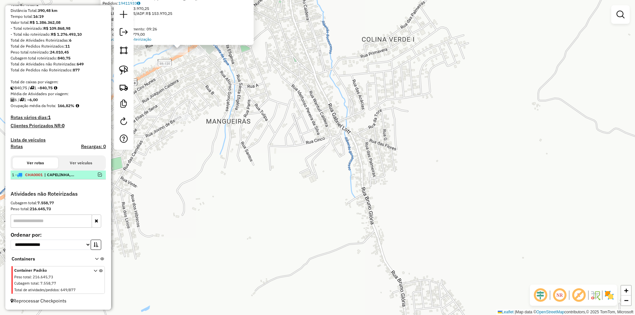
click at [98, 175] on em at bounding box center [100, 175] width 4 height 4
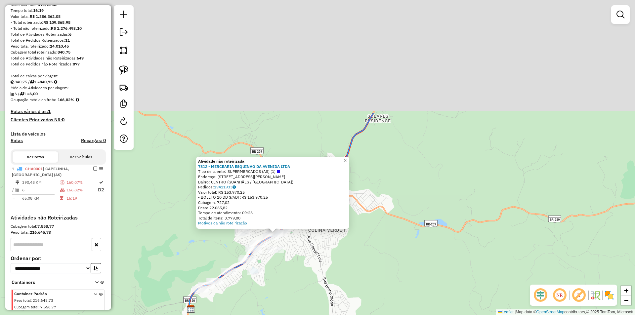
drag, startPoint x: 439, startPoint y: 151, endPoint x: 395, endPoint y: 253, distance: 111.0
click at [411, 268] on div "Atividade não roteirizada 7812 - MERCEARIA ESQUINAO DA AVENIDA LTDA Tipo de cli…" at bounding box center [317, 157] width 635 height 315
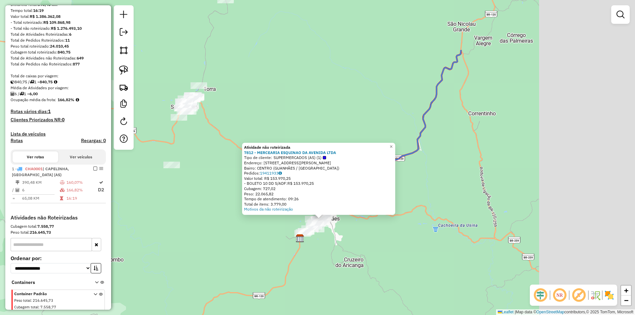
drag, startPoint x: 522, startPoint y: 155, endPoint x: 417, endPoint y: 206, distance: 116.5
click at [387, 255] on div "Atividade não roteirizada 7812 - MERCEARIA ESQUINAO DA AVENIDA LTDA Tipo de cli…" at bounding box center [317, 157] width 635 height 315
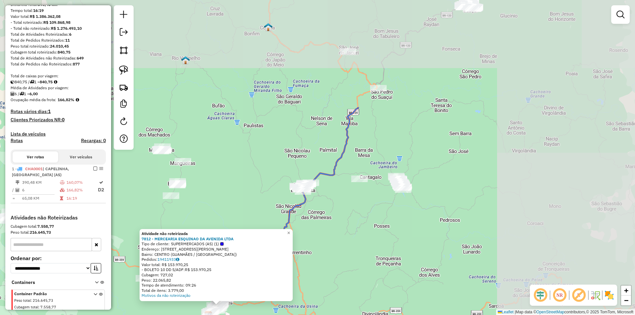
drag, startPoint x: 453, startPoint y: 143, endPoint x: 347, endPoint y: 234, distance: 139.5
click at [340, 241] on div "Atividade não roteirizada 7812 - MERCEARIA ESQUINAO DA AVENIDA LTDA Tipo de cli…" at bounding box center [317, 157] width 635 height 315
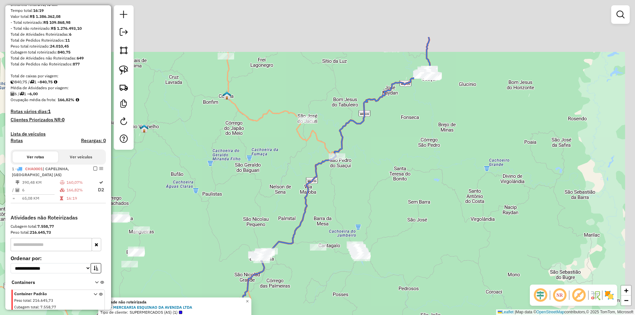
drag, startPoint x: 464, startPoint y: 101, endPoint x: 350, endPoint y: 240, distance: 180.4
click at [348, 244] on div "Atividade não roteirizada 7812 - MERCEARIA ESQUINAO DA AVENIDA LTDA Tipo de cli…" at bounding box center [317, 157] width 635 height 315
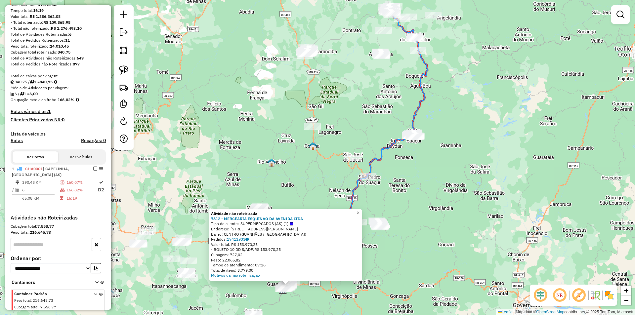
drag, startPoint x: 468, startPoint y: 168, endPoint x: 453, endPoint y: 189, distance: 25.6
click at [465, 169] on div "Atividade não roteirizada 7812 - MERCEARIA ESQUINAO DA AVENIDA LTDA Tipo de cli…" at bounding box center [317, 157] width 635 height 315
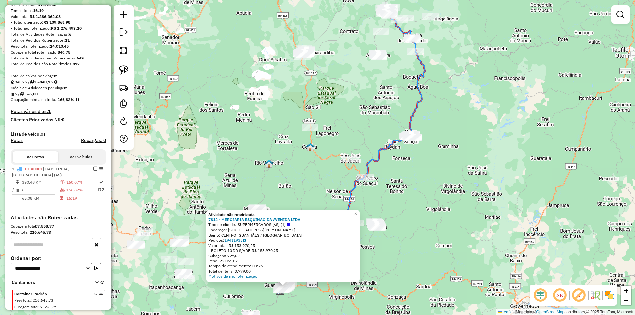
click at [438, 219] on div "Atividade não roteirizada 7812 - MERCEARIA ESQUINAO DA AVENIDA LTDA Tipo de cli…" at bounding box center [317, 157] width 635 height 315
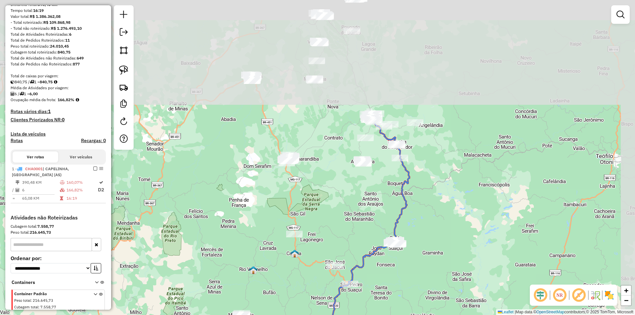
drag, startPoint x: 515, startPoint y: 107, endPoint x: 507, endPoint y: 198, distance: 91.6
click at [504, 205] on div "Janela de atendimento Grade de atendimento Capacidade Transportadoras Veículos …" at bounding box center [317, 157] width 635 height 315
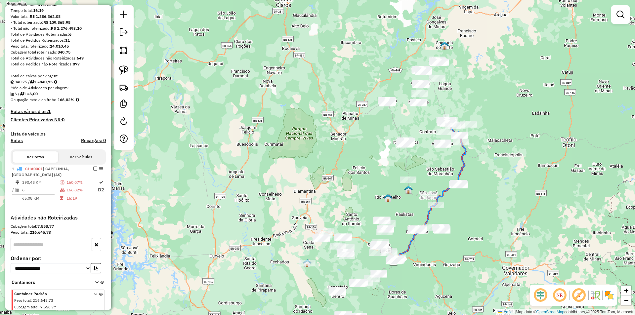
drag, startPoint x: 126, startPoint y: 67, endPoint x: 134, endPoint y: 65, distance: 7.9
click at [126, 67] on img at bounding box center [123, 69] width 9 height 9
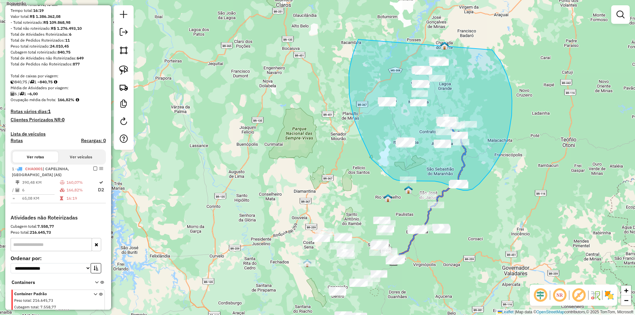
drag, startPoint x: 358, startPoint y: 39, endPoint x: 442, endPoint y: 25, distance: 84.8
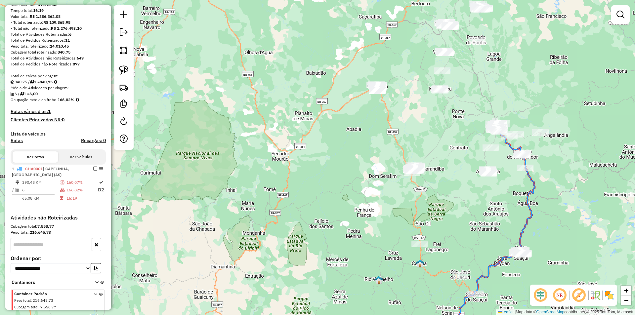
drag, startPoint x: 382, startPoint y: 112, endPoint x: 235, endPoint y: 110, distance: 147.2
click at [375, 112] on div "Janela de atendimento Grade de atendimento Capacidade Transportadoras Veículos …" at bounding box center [317, 157] width 635 height 315
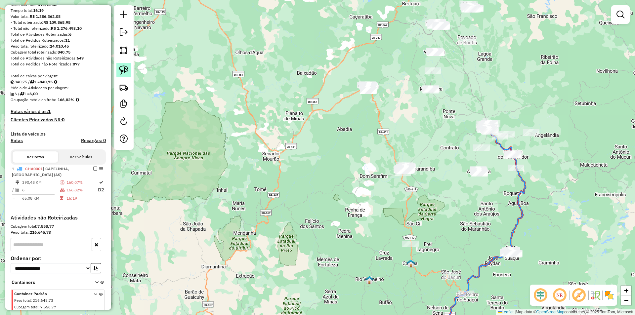
click at [124, 70] on img at bounding box center [123, 69] width 9 height 9
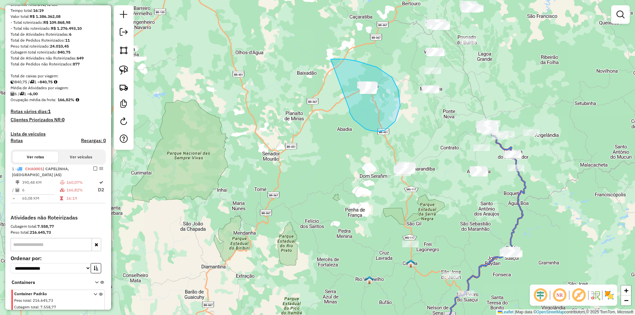
drag, startPoint x: 349, startPoint y: 111, endPoint x: 331, endPoint y: 59, distance: 54.8
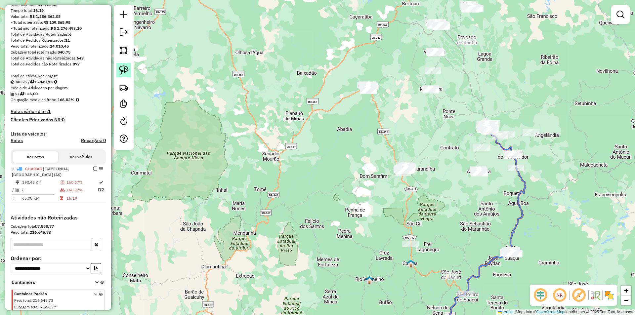
click at [122, 72] on img at bounding box center [123, 69] width 9 height 9
click at [122, 69] on img at bounding box center [123, 69] width 9 height 9
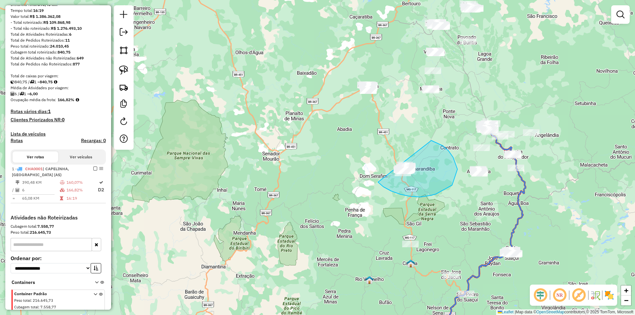
drag, startPoint x: 383, startPoint y: 187, endPoint x: 396, endPoint y: 144, distance: 45.0
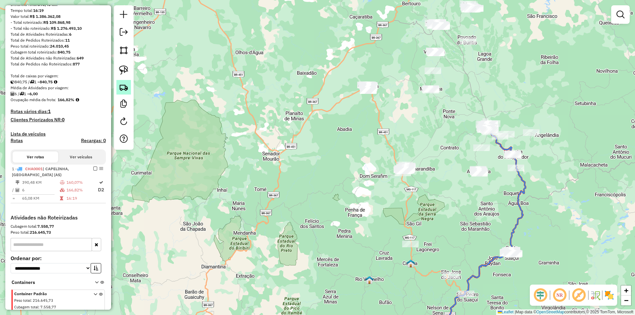
click at [128, 82] on link at bounding box center [123, 87] width 15 height 15
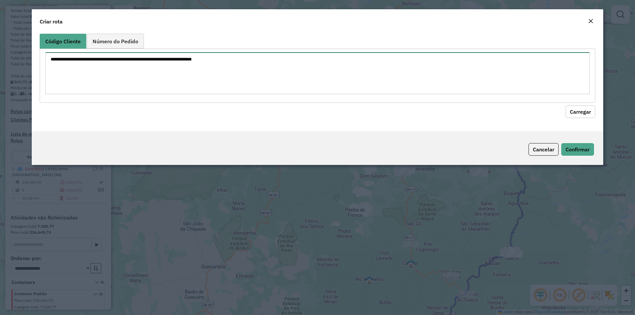
drag, startPoint x: 168, startPoint y: 73, endPoint x: 198, endPoint y: 56, distance: 34.8
click at [169, 73] on textarea at bounding box center [317, 73] width 544 height 42
type textarea "**** ***** *****"
click at [574, 112] on button "Carregar" at bounding box center [580, 111] width 30 height 13
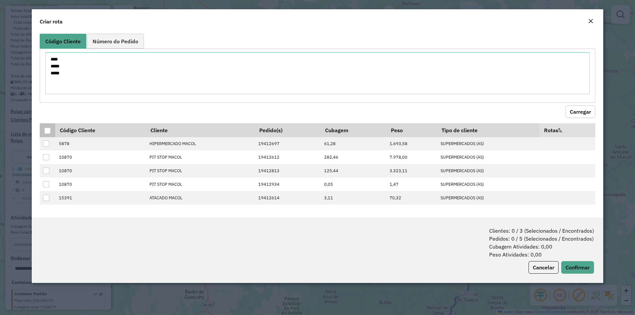
click at [45, 128] on div at bounding box center [47, 131] width 6 height 6
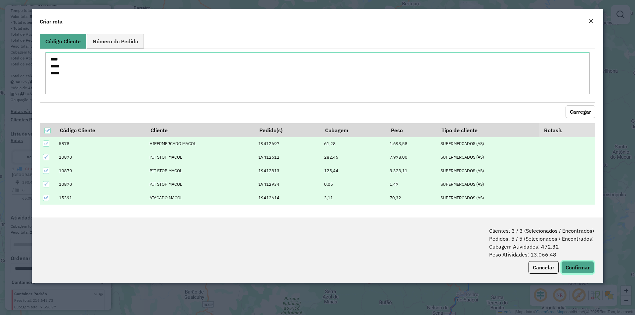
drag, startPoint x: 590, startPoint y: 270, endPoint x: 556, endPoint y: 262, distance: 34.7
click at [589, 270] on button "Confirmar" at bounding box center [577, 267] width 33 height 13
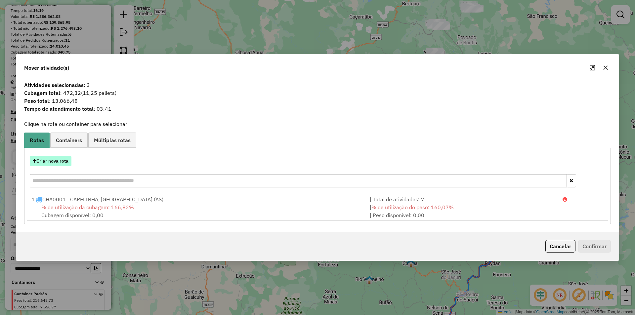
click at [57, 162] on button "Criar nova rota" at bounding box center [51, 161] width 42 height 10
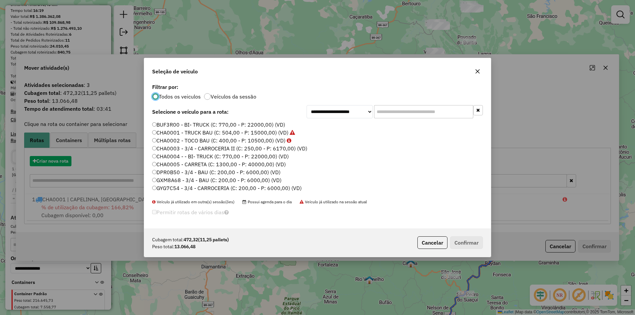
scroll to position [4, 2]
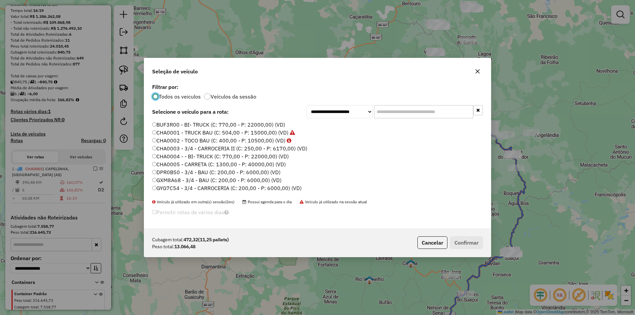
click at [401, 114] on input "text" at bounding box center [423, 111] width 99 height 13
click at [182, 132] on label "CHA0001 - TRUCK BAU (C: 504,00 - P: 15000,00) (VD)" at bounding box center [223, 133] width 143 height 8
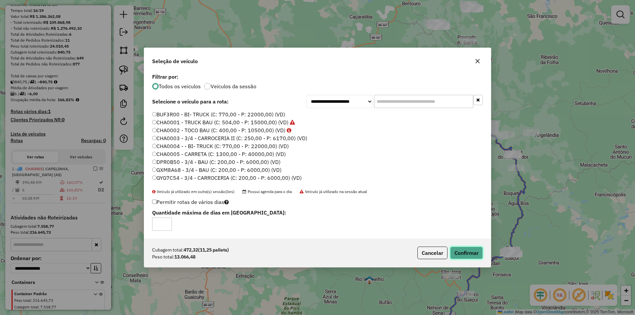
click at [466, 250] on button "Confirmar" at bounding box center [466, 253] width 33 height 13
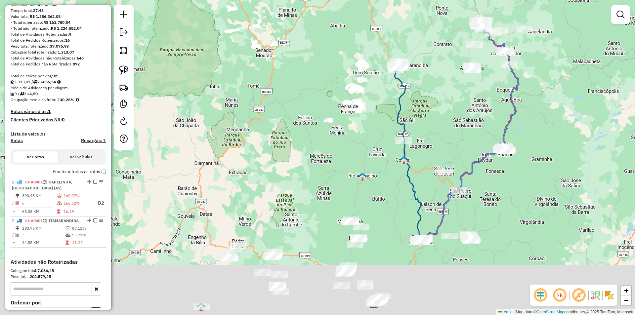
drag, startPoint x: 453, startPoint y: 235, endPoint x: 445, endPoint y: 135, distance: 100.2
click at [446, 134] on div "Janela de atendimento Grade de atendimento Capacidade Transportadoras Veículos …" at bounding box center [317, 157] width 635 height 315
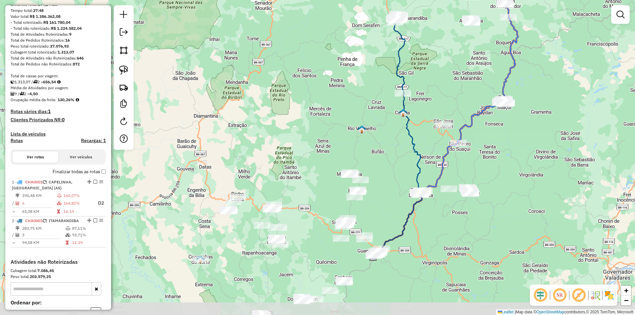
drag, startPoint x: 430, startPoint y: 280, endPoint x: 427, endPoint y: 219, distance: 61.3
click at [429, 211] on div "Janela de atendimento Grade de atendimento Capacidade Transportadoras Veículos …" at bounding box center [317, 157] width 635 height 315
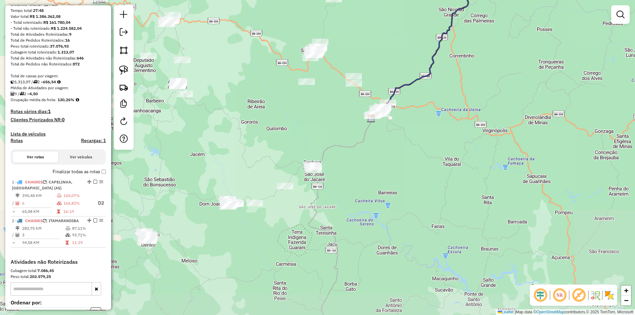
drag, startPoint x: 426, startPoint y: 245, endPoint x: 426, endPoint y: 129, distance: 116.1
click at [426, 129] on div "Janela de atendimento Grade de atendimento Capacidade Transportadoras Veículos …" at bounding box center [317, 157] width 635 height 315
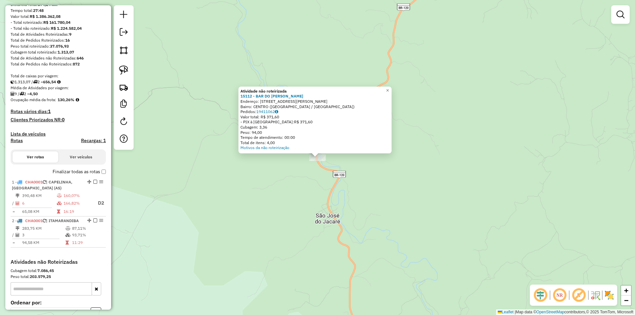
click at [365, 186] on div "Atividade não roteirizada 15112 - BAR DO RONALDO Endereço: RUA JOAQUIM PIRES DE…" at bounding box center [317, 157] width 635 height 315
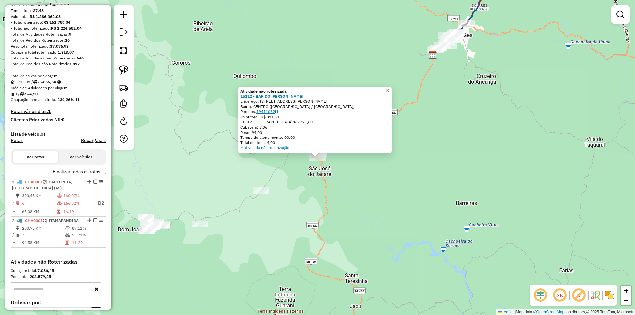
click at [268, 111] on link "19411062" at bounding box center [267, 111] width 22 height 5
click at [340, 240] on div "Atividade não roteirizada 15112 - BAR DO RONALDO Endereço: RUA JOAQUIM PIRES DE…" at bounding box center [317, 157] width 635 height 315
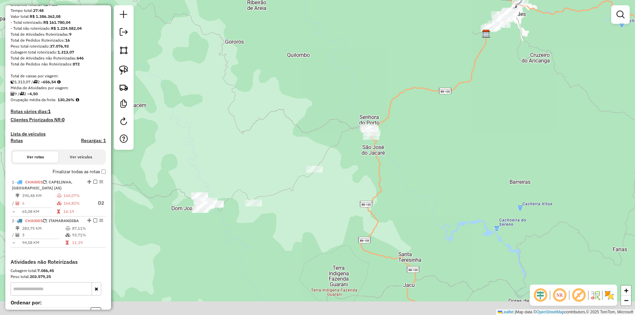
drag, startPoint x: 278, startPoint y: 263, endPoint x: 345, endPoint y: 230, distance: 74.2
click at [341, 237] on div "Janela de atendimento Grade de atendimento Capacidade Transportadoras Veículos …" at bounding box center [317, 157] width 635 height 315
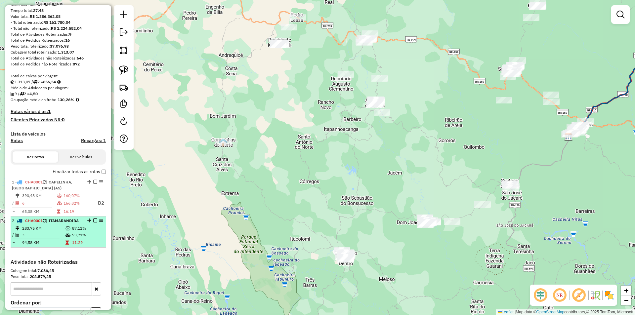
click at [75, 238] on td "93,71%" at bounding box center [87, 235] width 31 height 7
select select "**********"
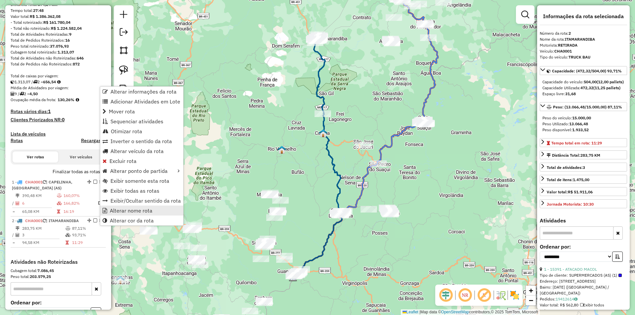
click at [127, 208] on span "Alterar nome rota" at bounding box center [131, 210] width 43 height 5
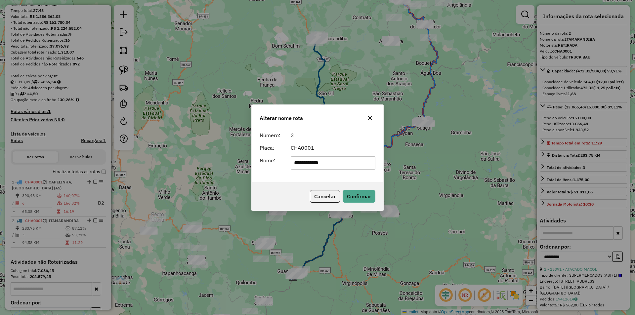
drag, startPoint x: 276, startPoint y: 172, endPoint x: 212, endPoint y: 127, distance: 78.4
click at [205, 156] on div "**********" at bounding box center [317, 157] width 635 height 315
type input "*******"
click at [353, 199] on button "Confirmar" at bounding box center [359, 196] width 33 height 13
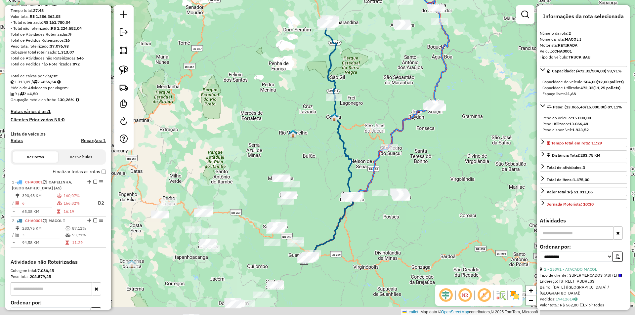
drag, startPoint x: 445, startPoint y: 203, endPoint x: 370, endPoint y: 133, distance: 102.9
click at [487, 108] on div "Janela de atendimento Grade de atendimento Capacidade Transportadoras Veículos …" at bounding box center [317, 157] width 635 height 315
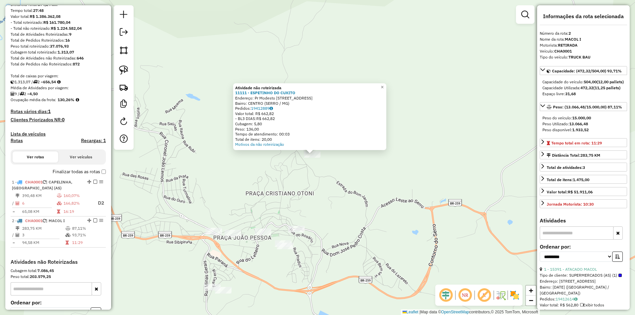
click at [346, 208] on div "Atividade não roteirizada 11111 - ESPETINHO DO CUXITO Endereço: Pr Modesto Just…" at bounding box center [317, 157] width 635 height 315
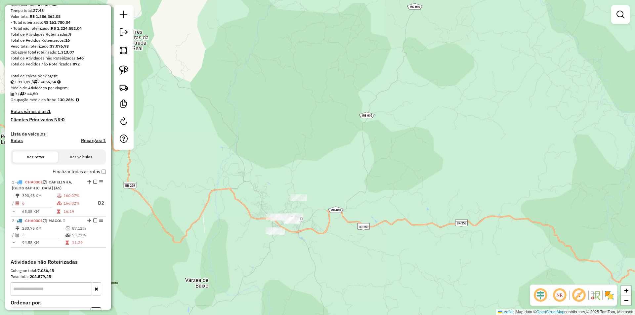
drag, startPoint x: 328, startPoint y: 233, endPoint x: 304, endPoint y: 218, distance: 27.9
click at [326, 231] on div "Janela de atendimento Grade de atendimento Capacidade Transportadoras Veículos …" at bounding box center [317, 157] width 635 height 315
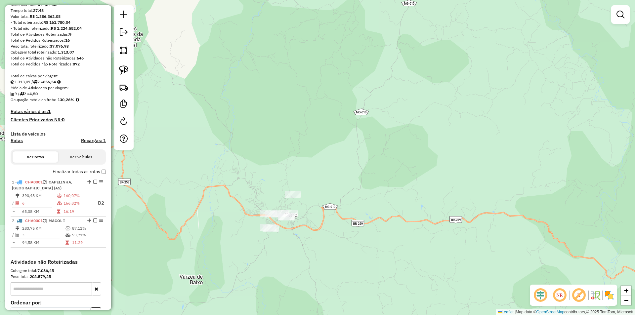
drag, startPoint x: 125, startPoint y: 68, endPoint x: 121, endPoint y: 60, distance: 9.5
click at [125, 67] on img at bounding box center [123, 69] width 9 height 9
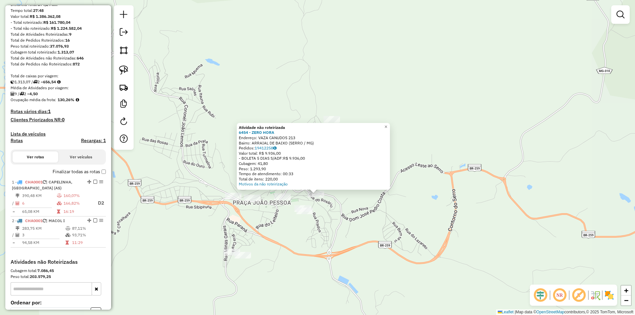
click at [327, 229] on div "Atividade não roteirizada 6454 - ZERO HORA Endereço: VAZA CANUDOS 213 Bairro: A…" at bounding box center [317, 157] width 635 height 315
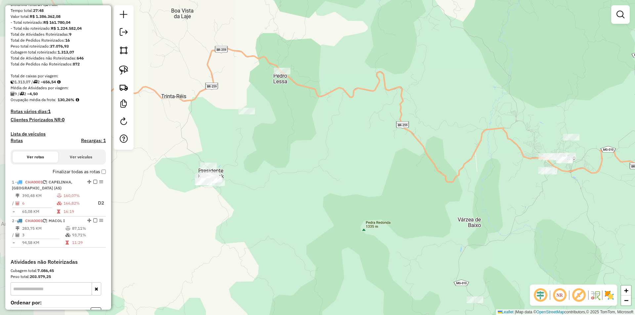
drag, startPoint x: 366, startPoint y: 234, endPoint x: 567, endPoint y: 177, distance: 208.9
click at [578, 179] on div "Janela de atendimento Grade de atendimento Capacidade Transportadoras Veículos …" at bounding box center [317, 157] width 635 height 315
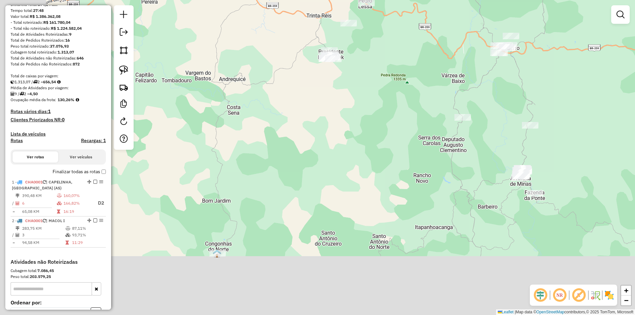
drag, startPoint x: 329, startPoint y: 221, endPoint x: 365, endPoint y: 104, distance: 122.6
click at [364, 103] on div "Janela de atendimento Grade de atendimento Capacidade Transportadoras Veículos …" at bounding box center [317, 157] width 635 height 315
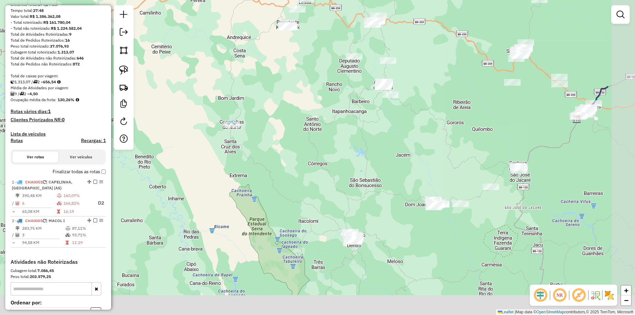
drag, startPoint x: 417, startPoint y: 207, endPoint x: 322, endPoint y: 155, distance: 107.4
click at [322, 155] on div "Janela de atendimento Grade de atendimento Capacidade Transportadoras Veículos …" at bounding box center [317, 157] width 635 height 315
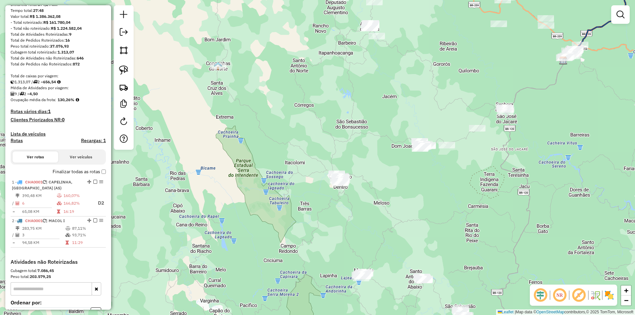
drag, startPoint x: 364, startPoint y: 217, endPoint x: 236, endPoint y: 99, distance: 174.1
click at [343, 154] on div "Janela de atendimento Grade de atendimento Capacidade Transportadoras Veículos …" at bounding box center [317, 157] width 635 height 315
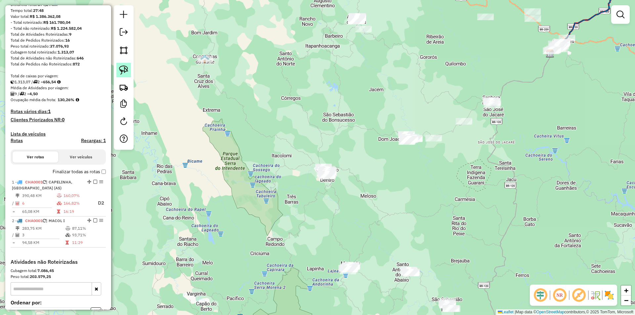
click at [127, 66] on img at bounding box center [123, 69] width 9 height 9
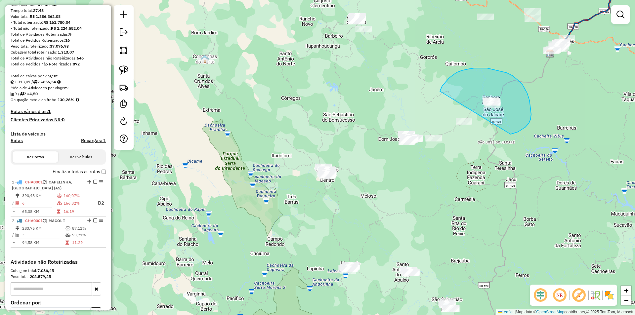
drag, startPoint x: 525, startPoint y: 127, endPoint x: 440, endPoint y: 91, distance: 92.6
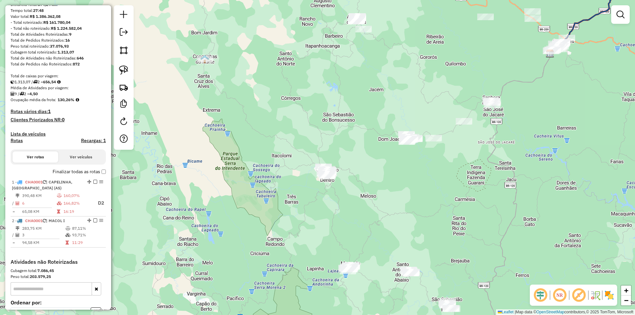
drag, startPoint x: 450, startPoint y: 184, endPoint x: 369, endPoint y: 147, distance: 89.8
click at [447, 183] on div "Janela de atendimento Grade de atendimento Capacidade Transportadoras Veículos …" at bounding box center [317, 157] width 635 height 315
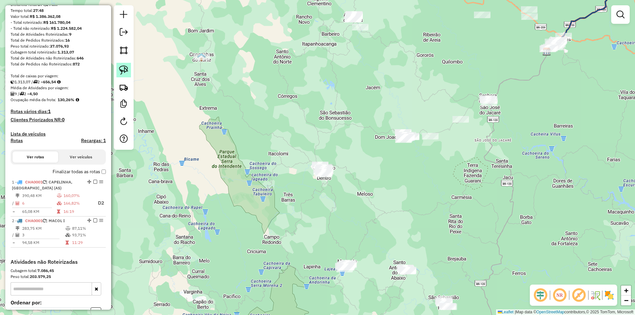
click at [127, 68] on img at bounding box center [123, 69] width 9 height 9
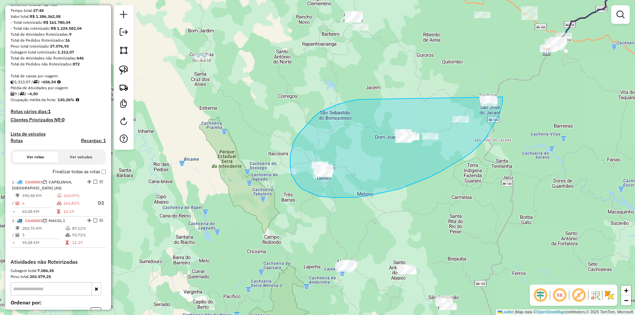
drag, startPoint x: 356, startPoint y: 100, endPoint x: 496, endPoint y: 85, distance: 141.0
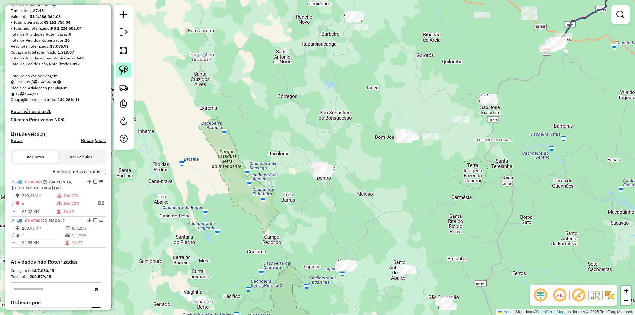
click at [122, 71] on img at bounding box center [123, 69] width 9 height 9
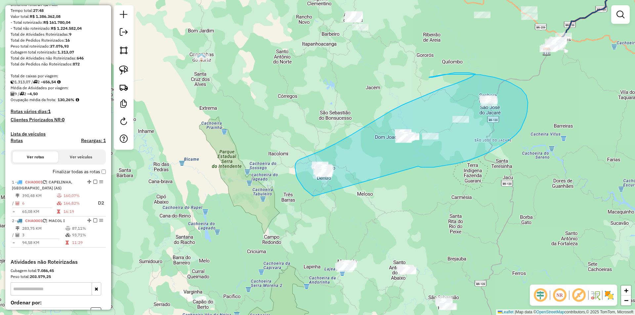
drag, startPoint x: 419, startPoint y: 167, endPoint x: 314, endPoint y: 196, distance: 109.2
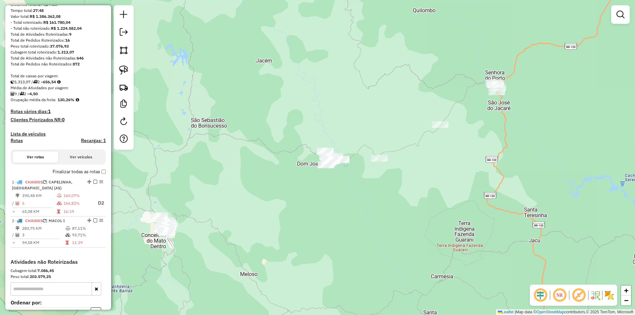
drag, startPoint x: 475, startPoint y: 190, endPoint x: 427, endPoint y: 179, distance: 49.7
click at [469, 189] on div "Janela de atendimento Grade de atendimento Capacidade Transportadoras Veículos …" at bounding box center [317, 157] width 635 height 315
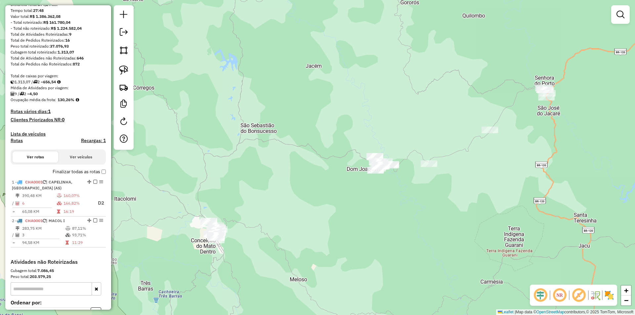
drag, startPoint x: 251, startPoint y: 129, endPoint x: 276, endPoint y: 100, distance: 38.0
click at [318, 124] on div "Janela de atendimento Grade de atendimento Capacidade Transportadoras Veículos …" at bounding box center [317, 157] width 635 height 315
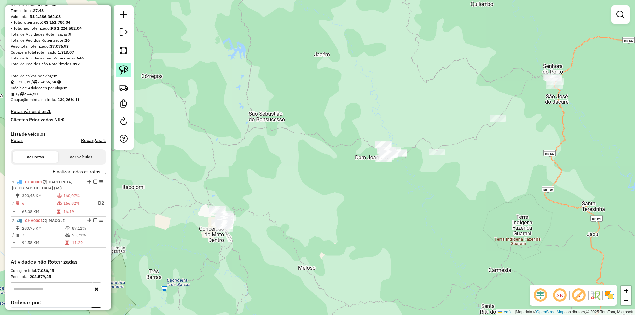
click at [124, 75] on link at bounding box center [123, 70] width 15 height 15
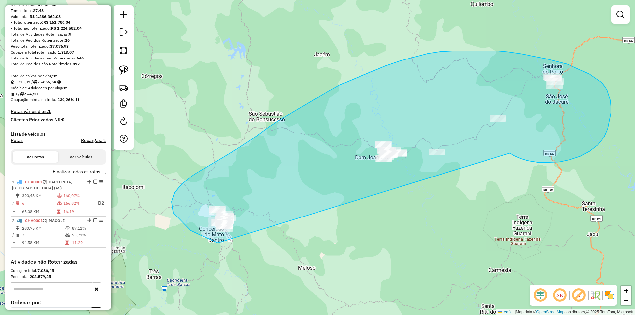
drag, startPoint x: 521, startPoint y: 159, endPoint x: 298, endPoint y: 246, distance: 239.1
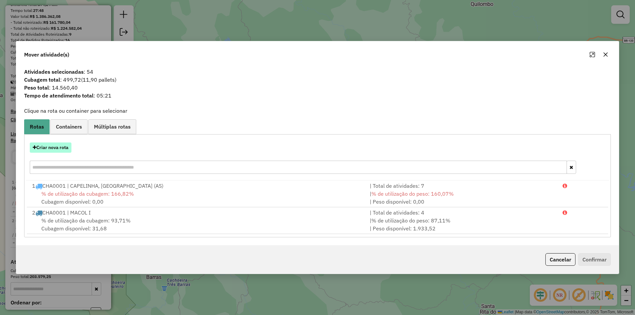
click at [59, 145] on button "Criar nova rota" at bounding box center [51, 148] width 42 height 10
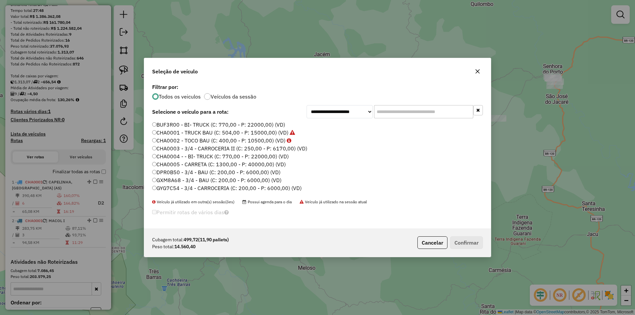
click at [190, 140] on label "CHA0002 - TOCO BAU (C: 400,00 - P: 10500,00) (VD)" at bounding box center [221, 141] width 139 height 8
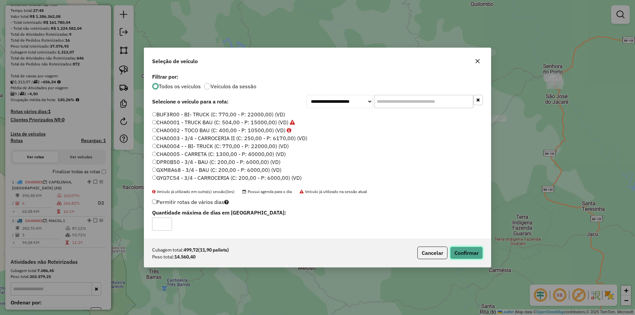
click at [471, 253] on button "Confirmar" at bounding box center [466, 253] width 33 height 13
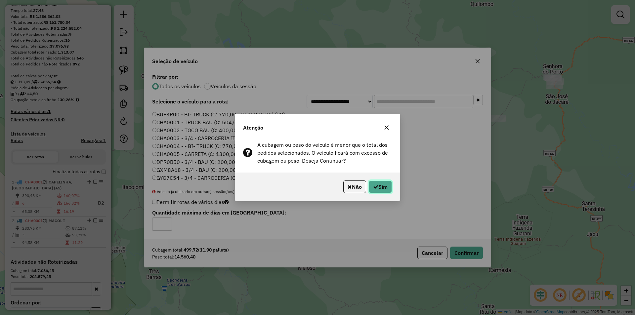
click at [380, 190] on button "Sim" at bounding box center [380, 187] width 23 height 13
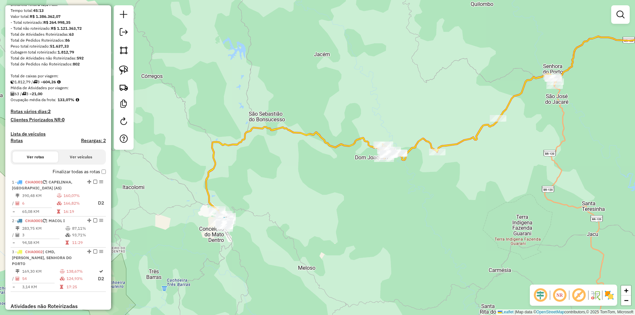
click at [334, 145] on icon at bounding box center [381, 151] width 350 height 155
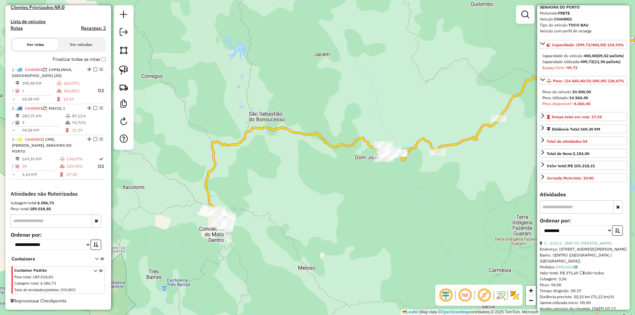
scroll to position [132, 0]
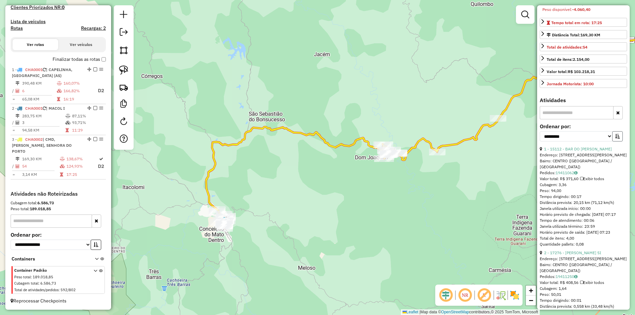
click at [619, 142] on button "button" at bounding box center [617, 136] width 11 height 10
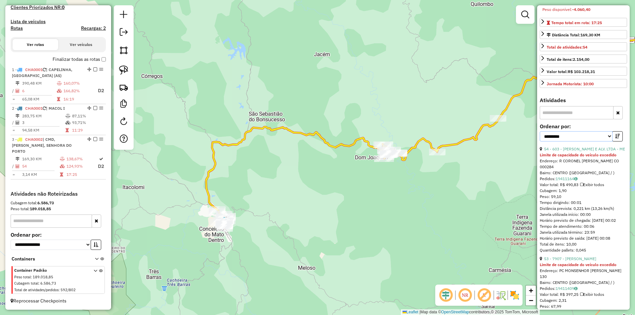
click at [606, 142] on select "**********" at bounding box center [576, 136] width 73 height 10
select select "*********"
click at [540, 142] on select "**********" at bounding box center [576, 136] width 73 height 10
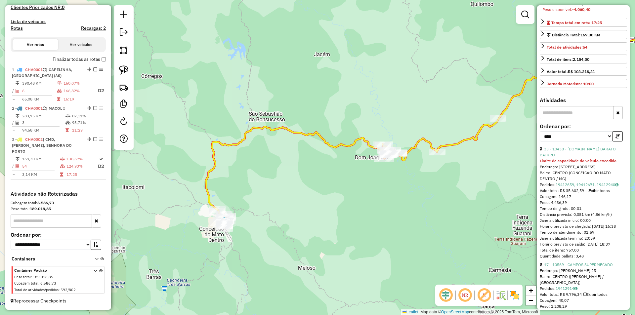
click at [572, 157] on link "33 - 10438 - [DOMAIN_NAME] BARATO BAIRRO" at bounding box center [578, 151] width 76 height 11
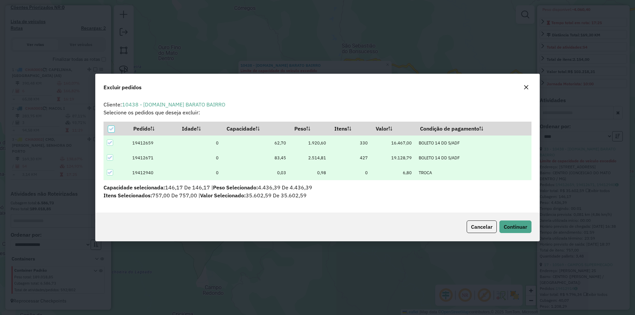
scroll to position [4, 2]
drag, startPoint x: 522, startPoint y: 227, endPoint x: 521, endPoint y: 223, distance: 3.8
click at [521, 226] on span "Continuar" at bounding box center [515, 227] width 23 height 7
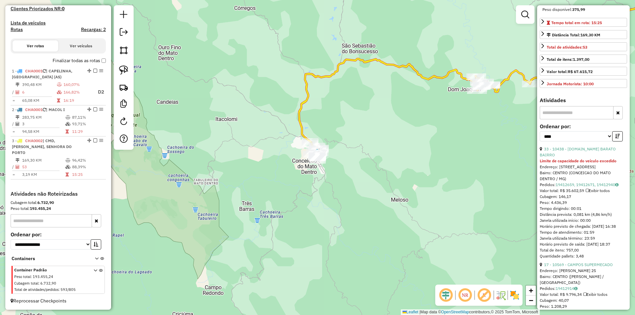
scroll to position [126, 0]
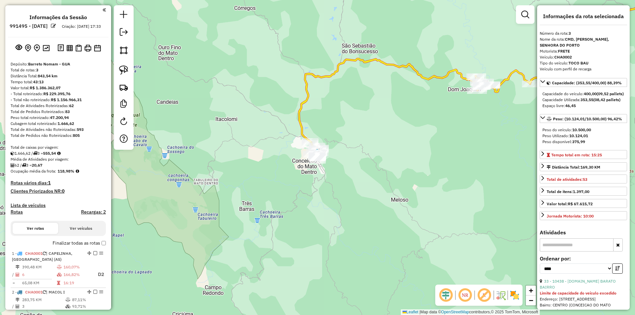
select select "*********"
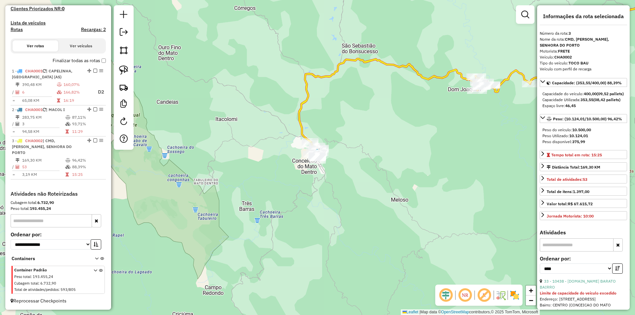
scroll to position [126, 0]
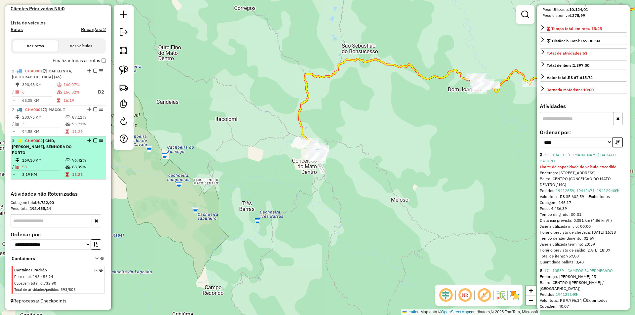
drag, startPoint x: 0, startPoint y: 0, endPoint x: 94, endPoint y: 147, distance: 174.7
click at [94, 143] on em at bounding box center [95, 141] width 4 height 4
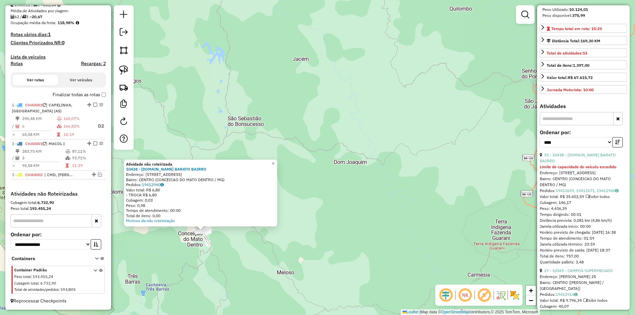
drag, startPoint x: 466, startPoint y: 129, endPoint x: 351, endPoint y: 202, distance: 135.8
click at [351, 202] on div "Atividade não roteirizada 10438 - [DOMAIN_NAME] BARATO BAIRRO Endereço: [STREET…" at bounding box center [317, 157] width 635 height 315
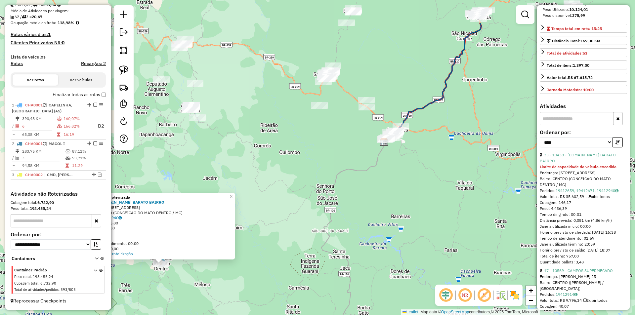
drag, startPoint x: 457, startPoint y: 150, endPoint x: 343, endPoint y: 203, distance: 126.0
click at [343, 203] on div "Atividade não roteirizada 10438 - [DOMAIN_NAME] BARATO BAIRRO Endereço: [STREET…" at bounding box center [317, 157] width 635 height 315
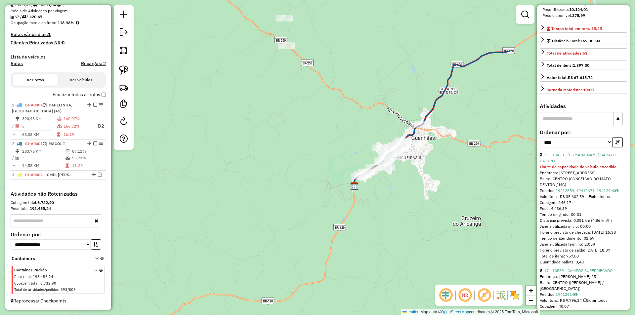
drag, startPoint x: 395, startPoint y: 156, endPoint x: 385, endPoint y: 229, distance: 72.8
click at [385, 229] on div "Atividade não roteirizada 10438 - [DOMAIN_NAME] BARATO BAIRRO Endereço: [STREET…" at bounding box center [317, 157] width 635 height 315
drag, startPoint x: 121, startPoint y: 71, endPoint x: 153, endPoint y: 72, distance: 32.1
click at [122, 70] on img at bounding box center [123, 69] width 9 height 9
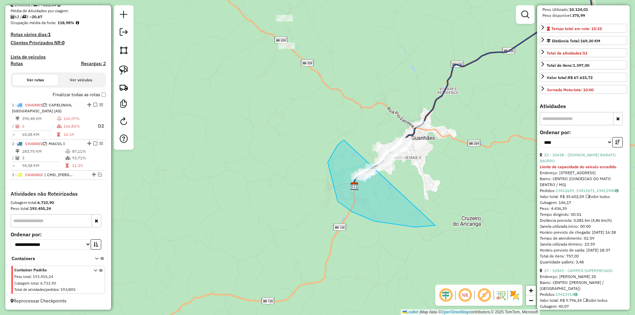
drag, startPoint x: 342, startPoint y: 142, endPoint x: 415, endPoint y: 77, distance: 98.2
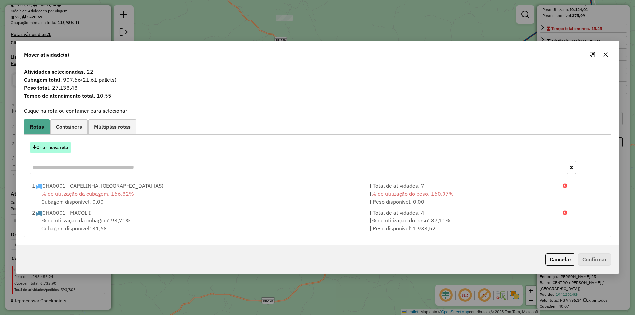
click at [57, 148] on button "Criar nova rota" at bounding box center [51, 148] width 42 height 10
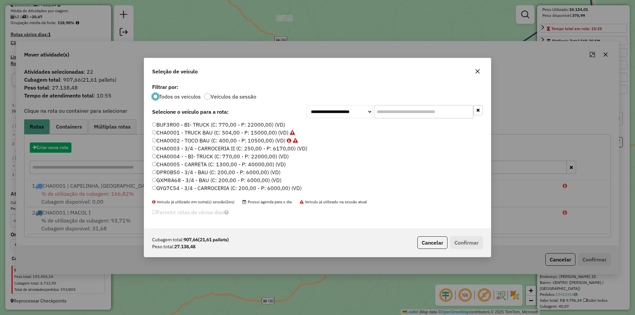
scroll to position [4, 2]
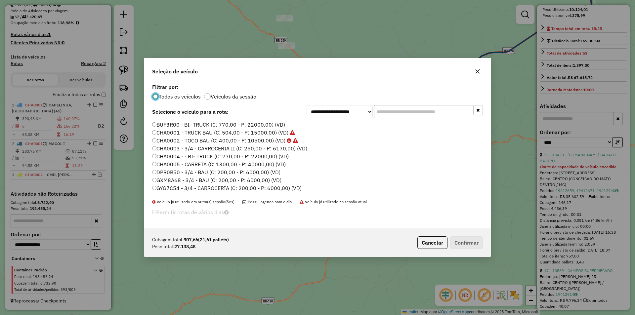
drag, startPoint x: 164, startPoint y: 125, endPoint x: 167, endPoint y: 124, distance: 3.4
click at [165, 125] on label "BUF3R00 - BI- TRUCK (C: 770,00 - P: 22000,00) (VD)" at bounding box center [218, 125] width 133 height 8
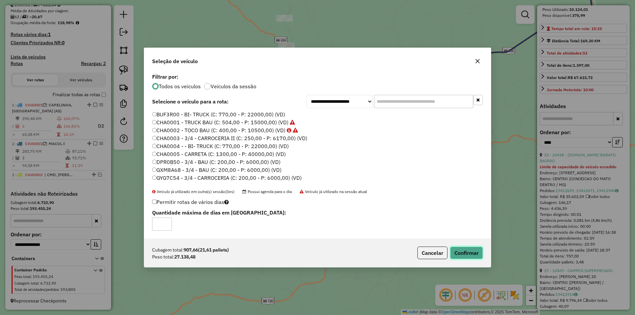
click at [467, 254] on button "Confirmar" at bounding box center [466, 253] width 33 height 13
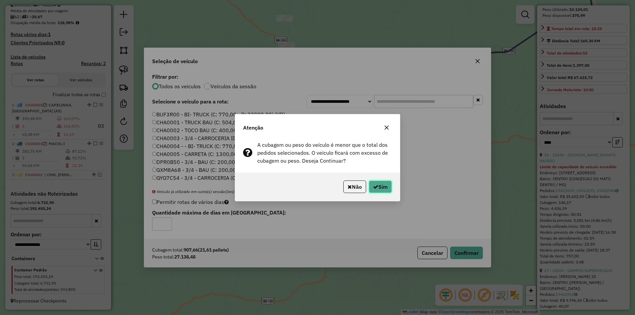
click at [381, 187] on button "Sim" at bounding box center [380, 187] width 23 height 13
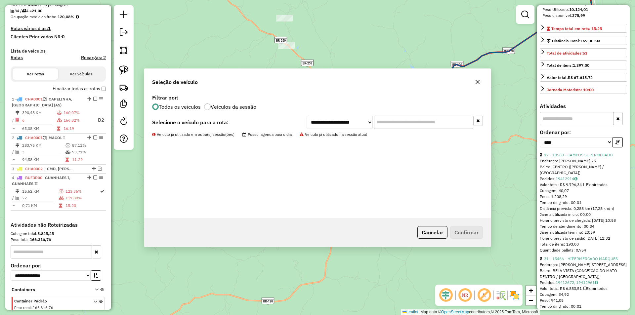
scroll to position [191, 0]
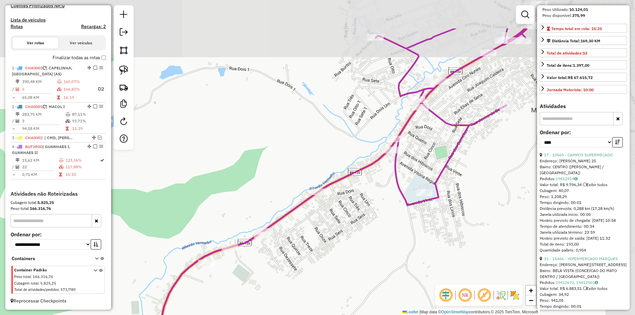
drag, startPoint x: 457, startPoint y: 137, endPoint x: 378, endPoint y: 171, distance: 86.4
click at [371, 195] on div "Janela de atendimento Grade de atendimento Capacidade Transportadoras Veículos …" at bounding box center [317, 157] width 635 height 315
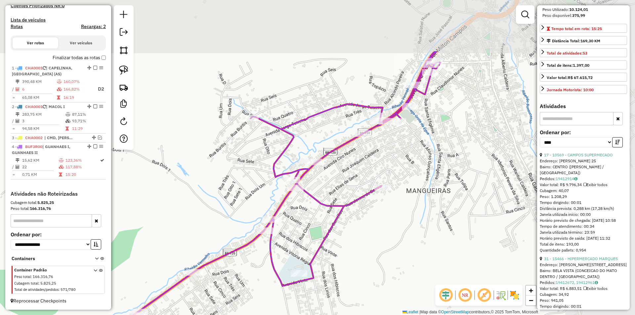
drag, startPoint x: 447, startPoint y: 98, endPoint x: 353, endPoint y: 150, distance: 108.2
click at [339, 168] on div "Janela de atendimento Grade de atendimento Capacidade Transportadoras Veículos …" at bounding box center [317, 157] width 635 height 315
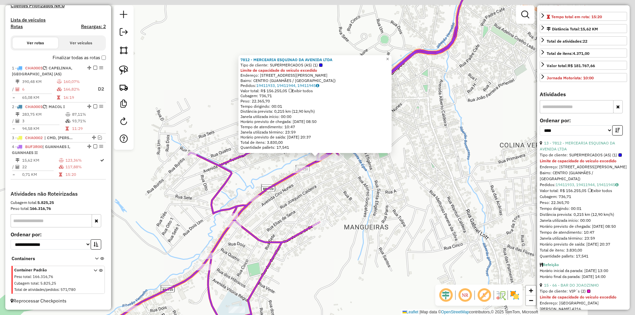
scroll to position [120, 0]
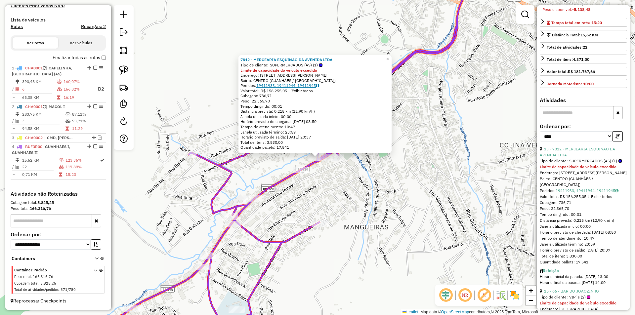
click at [300, 88] on link "19411933, 19411944, 19411945" at bounding box center [287, 85] width 63 height 5
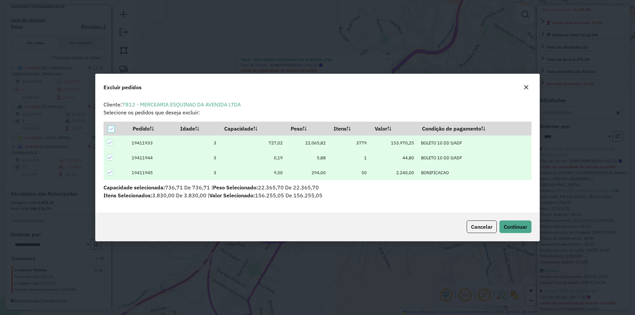
scroll to position [4, 2]
drag, startPoint x: 518, startPoint y: 228, endPoint x: 515, endPoint y: 225, distance: 4.2
click at [516, 226] on span "Continuar" at bounding box center [515, 227] width 23 height 7
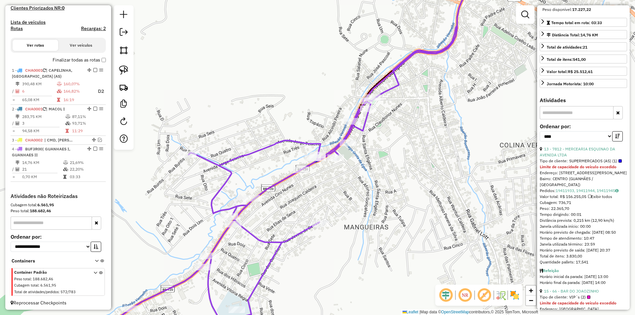
scroll to position [114, 0]
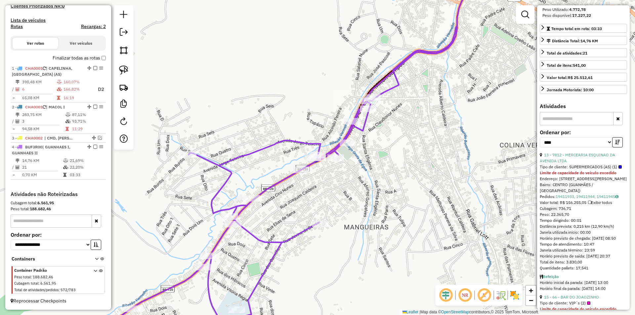
click at [317, 143] on icon at bounding box center [297, 158] width 439 height 378
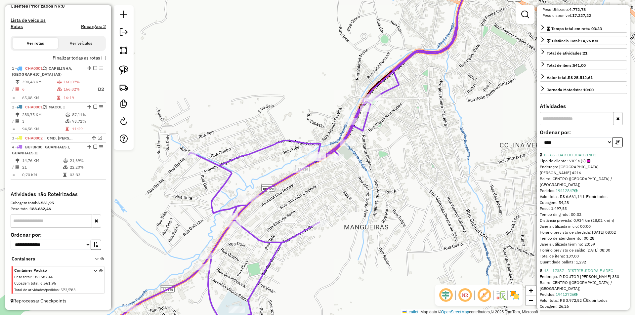
click at [362, 129] on icon at bounding box center [297, 158] width 439 height 378
click at [360, 129] on icon at bounding box center [297, 158] width 439 height 378
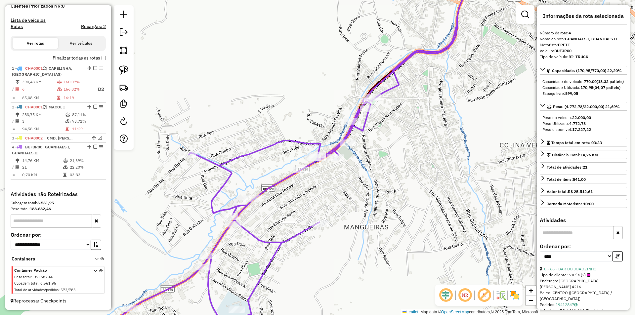
scroll to position [0, 0]
click at [335, 151] on icon at bounding box center [297, 158] width 439 height 378
click at [297, 232] on icon at bounding box center [297, 158] width 439 height 378
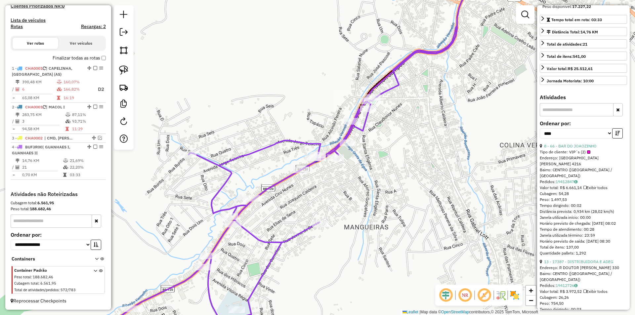
scroll to position [132, 0]
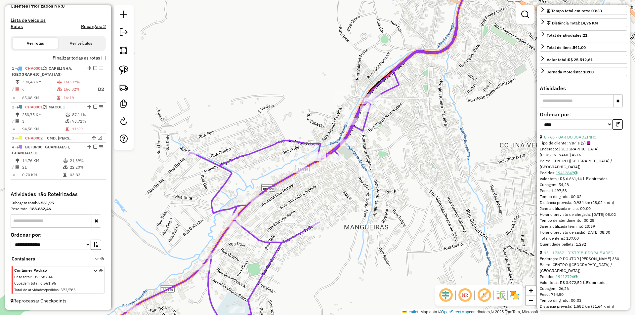
click at [564, 175] on link "19412847" at bounding box center [567, 172] width 22 height 5
drag, startPoint x: 562, startPoint y: 113, endPoint x: 559, endPoint y: 106, distance: 8.0
click at [559, 106] on input "text" at bounding box center [577, 100] width 74 height 13
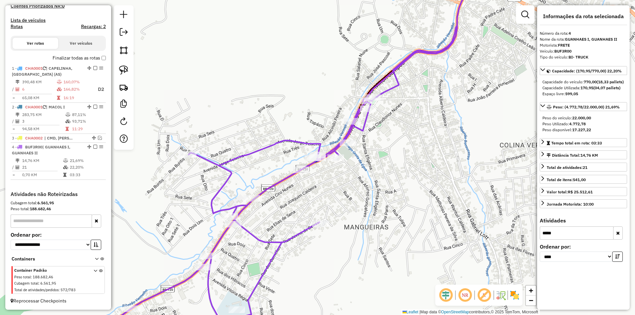
scroll to position [0, 0]
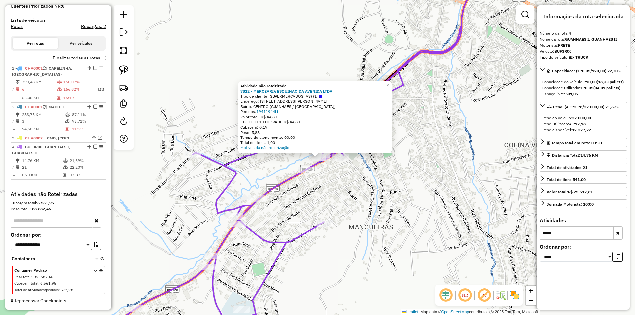
drag, startPoint x: 558, startPoint y: 240, endPoint x: 591, endPoint y: 233, distance: 34.0
click at [591, 233] on input "*****" at bounding box center [577, 233] width 74 height 13
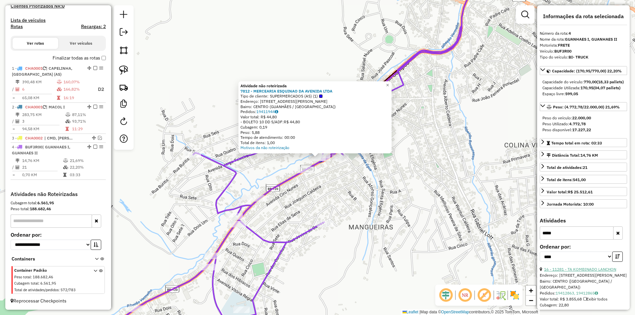
type input "*****"
click at [570, 272] on link "16 - 11281 - TA KOMBINADO LANCHON" at bounding box center [580, 269] width 72 height 5
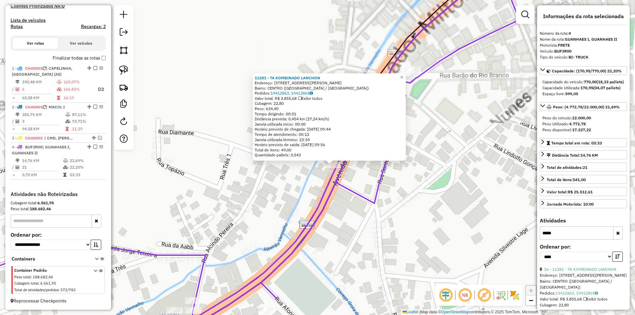
drag, startPoint x: 412, startPoint y: 202, endPoint x: 366, endPoint y: 193, distance: 46.8
click at [410, 201] on div "11281 - TA KOMBINADO LANCHON Endereço: [STREET_ADDRESS][PERSON_NAME] Pedidos: 1…" at bounding box center [317, 157] width 635 height 315
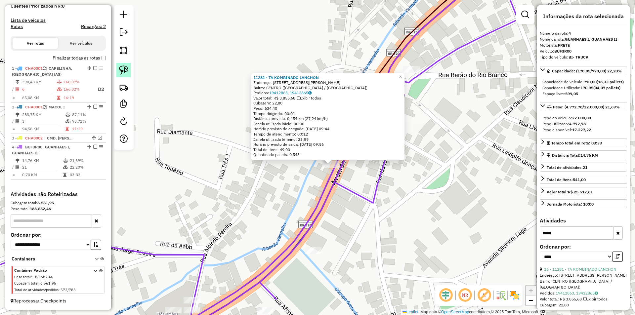
click at [119, 72] on link at bounding box center [123, 70] width 15 height 15
drag, startPoint x: 305, startPoint y: 167, endPoint x: 305, endPoint y: 146, distance: 20.8
click at [305, 146] on div "11281 - TA KOMBINADO LANCHON Endereço: [STREET_ADDRESS][PERSON_NAME] Pedidos: 1…" at bounding box center [317, 157] width 635 height 315
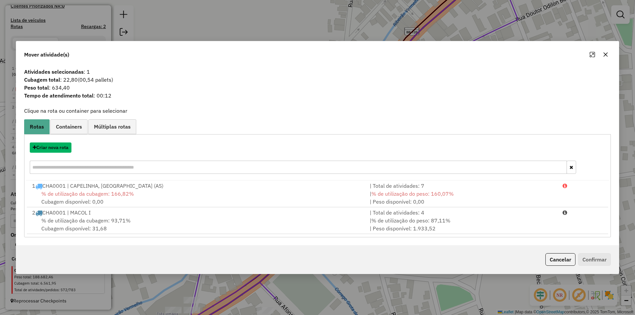
click at [60, 149] on button "Criar nova rota" at bounding box center [51, 148] width 42 height 10
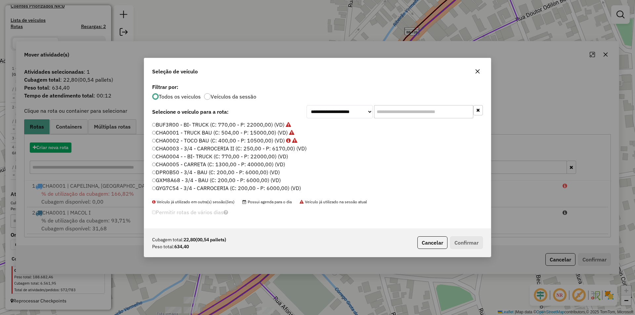
scroll to position [4, 2]
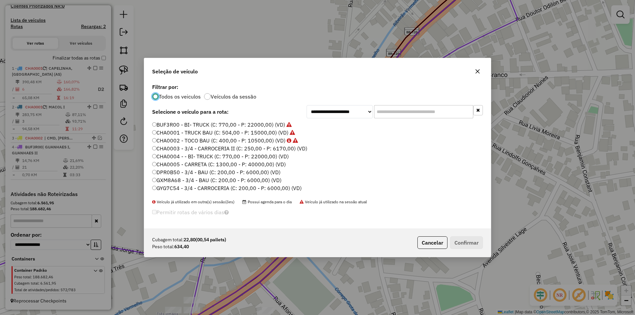
click at [391, 109] on input "text" at bounding box center [423, 111] width 99 height 13
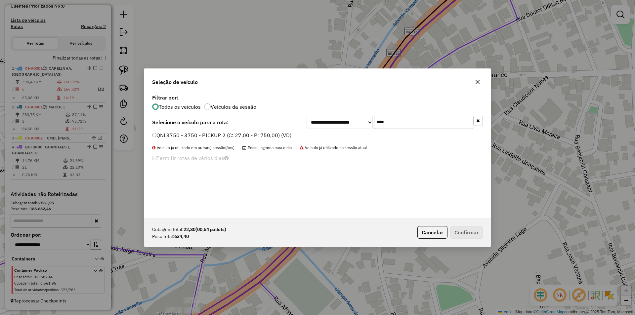
type input "****"
click at [180, 135] on label "QNL3750 - 3750 - PICKUP 2 (C: 27,00 - P: 750,00) (VD)" at bounding box center [221, 135] width 139 height 8
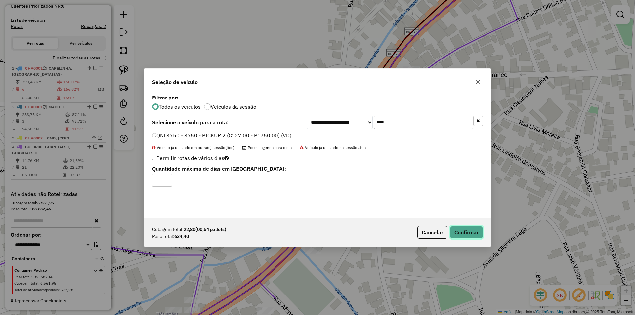
click at [474, 229] on button "Confirmar" at bounding box center [466, 232] width 33 height 13
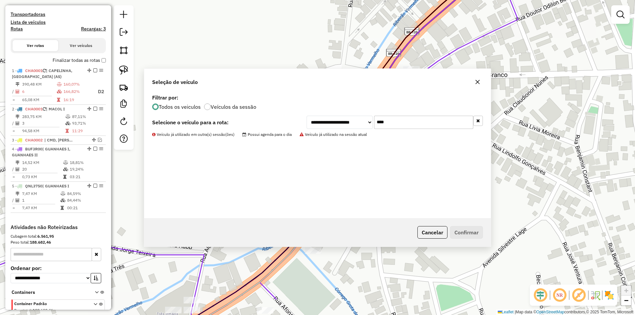
scroll to position [200, 0]
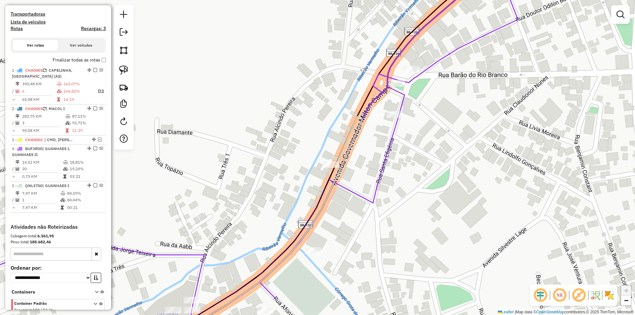
click at [395, 127] on icon at bounding box center [227, 158] width 581 height 378
select select "*********"
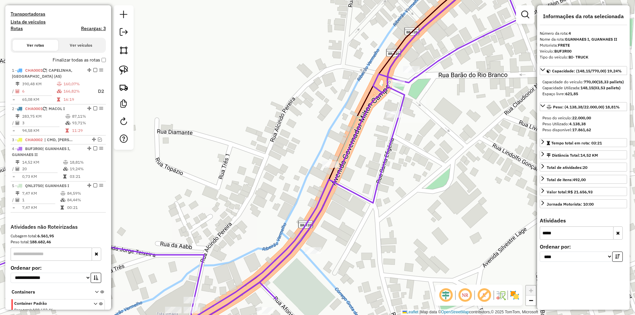
scroll to position [239, 0]
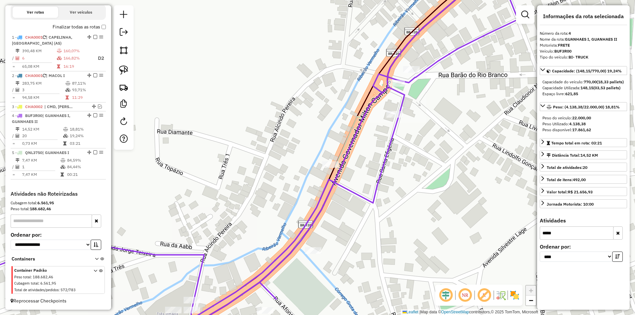
drag, startPoint x: 538, startPoint y: 236, endPoint x: 477, endPoint y: 233, distance: 61.2
click at [477, 233] on hb-router-mapa "Informações da Sessão 991495 - [DATE] Criação: [DATE] 17:33 Depósito: Barreto N…" at bounding box center [317, 157] width 635 height 315
drag, startPoint x: 564, startPoint y: 240, endPoint x: 539, endPoint y: 243, distance: 25.3
click at [539, 243] on div "**********" at bounding box center [583, 157] width 93 height 305
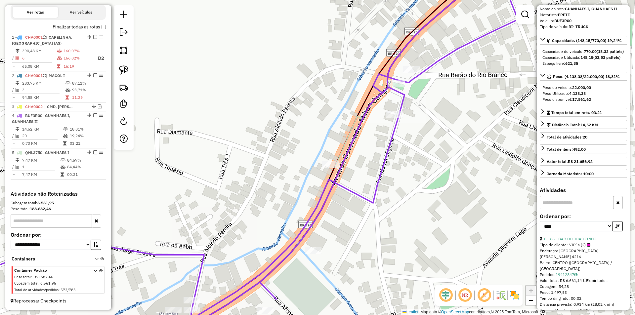
scroll to position [99, 0]
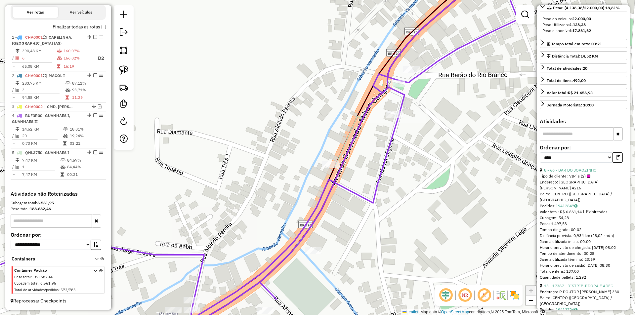
click at [387, 149] on icon at bounding box center [227, 158] width 581 height 378
click at [613, 163] on button "button" at bounding box center [617, 157] width 11 height 10
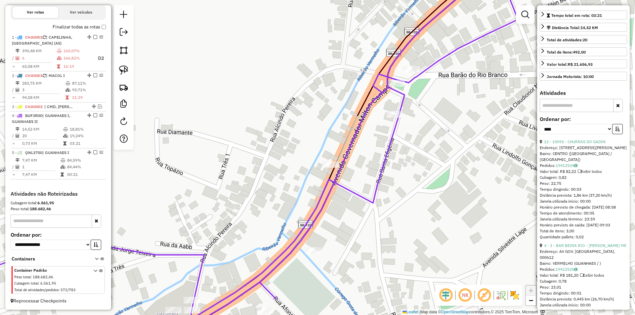
scroll to position [165, 0]
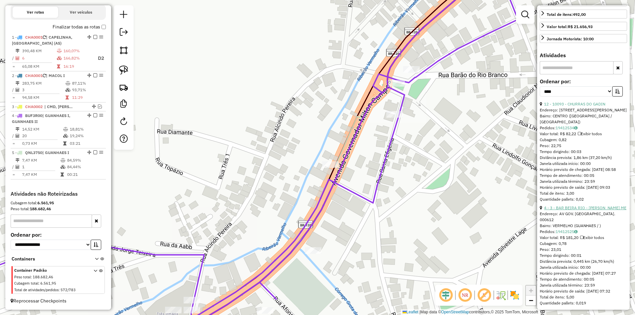
click at [579, 210] on link "4 - 3 - BAR BEIRA RIO - [PERSON_NAME] ME" at bounding box center [585, 207] width 82 height 5
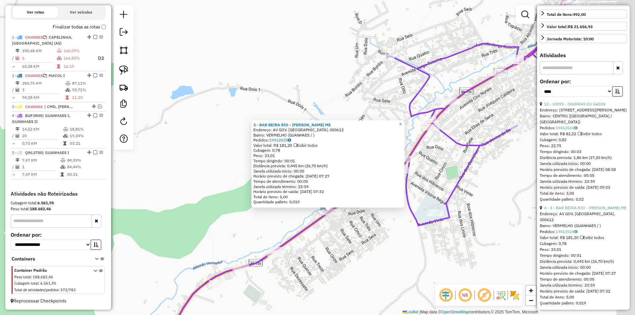
drag, startPoint x: 454, startPoint y: 222, endPoint x: 353, endPoint y: 243, distance: 103.4
click at [353, 243] on div "3 - BAR BEIRA RIO - [PERSON_NAME] ME Endereço: AV GOV. [GEOGRAPHIC_DATA]. 00061…" at bounding box center [317, 157] width 635 height 315
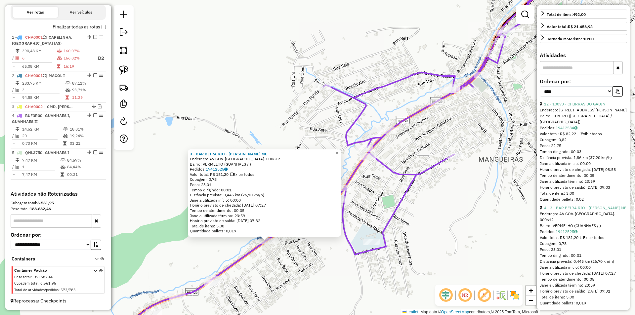
drag, startPoint x: 509, startPoint y: 110, endPoint x: 446, endPoint y: 139, distance: 69.8
click at [446, 139] on div "3 - BAR BEIRA RIO - [PERSON_NAME] ME Endereço: AV GOV. [GEOGRAPHIC_DATA]. 00061…" at bounding box center [317, 157] width 635 height 315
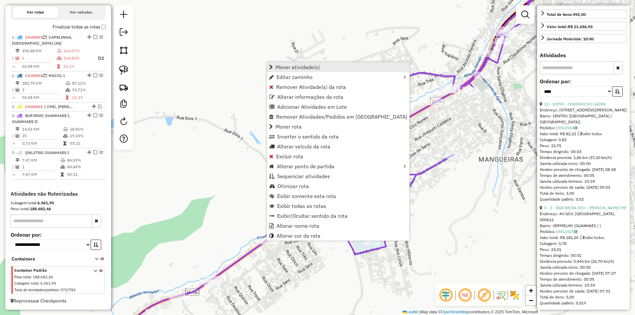
click at [310, 67] on span "Mover atividade(s)" at bounding box center [297, 66] width 44 height 5
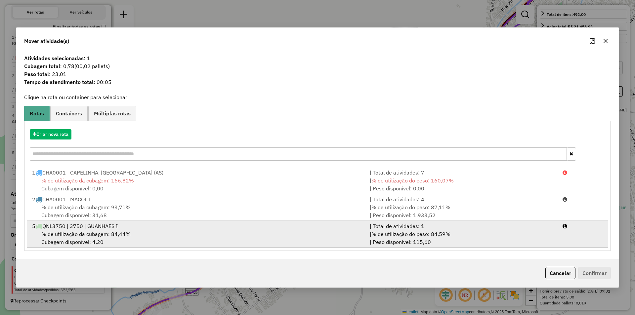
drag, startPoint x: 140, startPoint y: 230, endPoint x: 201, endPoint y: 226, distance: 61.4
click at [141, 230] on div "% de utilização da cubagem: 84,44% Cubagem disponível: 4,20" at bounding box center [197, 238] width 338 height 16
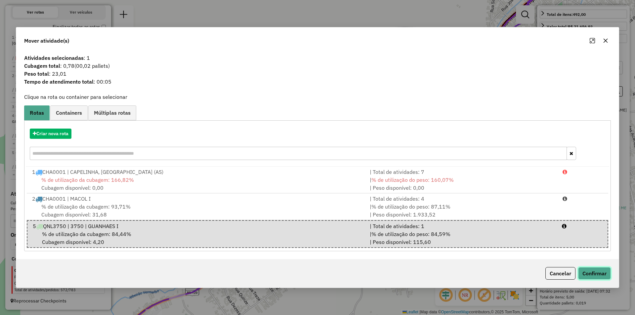
click at [597, 273] on button "Confirmar" at bounding box center [594, 273] width 33 height 13
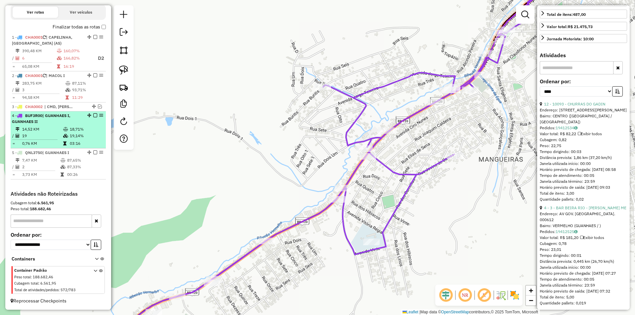
click at [68, 124] on div "4 - BUF3R00 | GUANHAES I, GUANHAES II" at bounding box center [47, 119] width 70 height 12
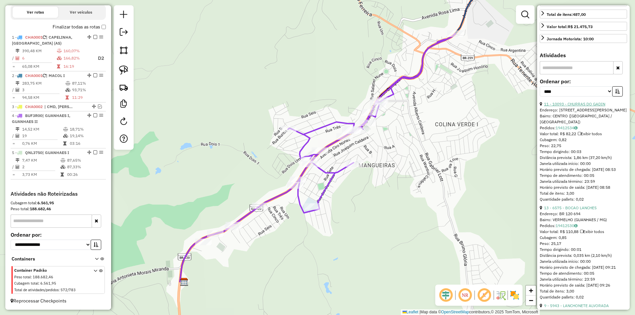
click at [581, 106] on link "11 - 10093 - CHURRAS DO GADIN" at bounding box center [574, 104] width 61 height 5
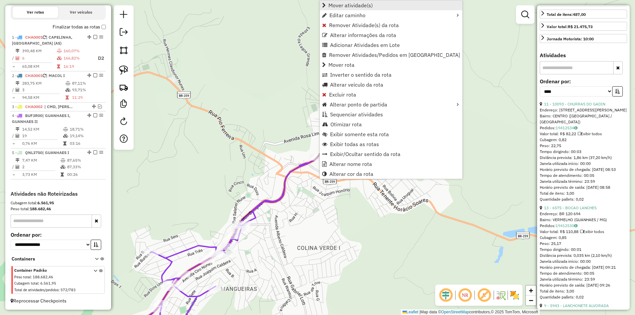
click at [361, 5] on span "Mover atividade(s)" at bounding box center [350, 5] width 44 height 5
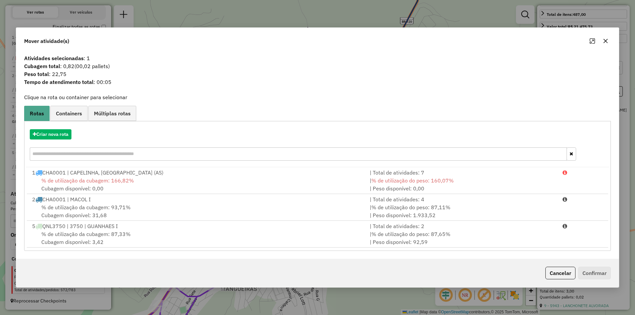
click at [129, 236] on span "% de utilização da cubagem: 87,33%" at bounding box center [85, 234] width 89 height 7
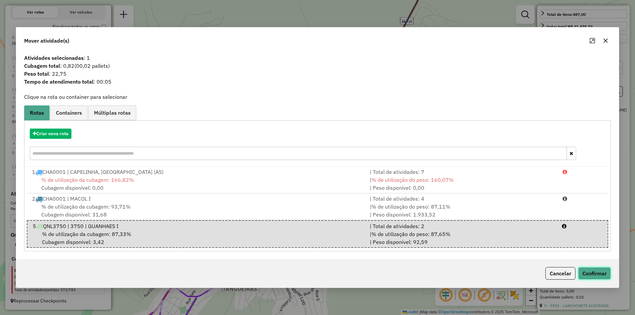
click at [596, 277] on button "Confirmar" at bounding box center [594, 273] width 33 height 13
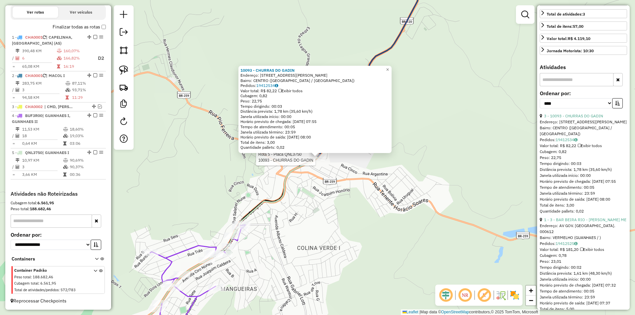
scroll to position [171, 0]
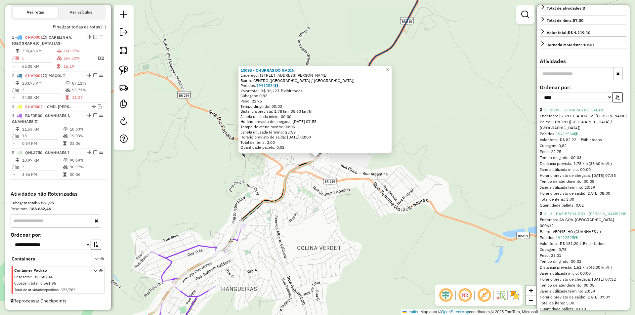
click at [445, 132] on div "10093 - CHURRAS DO GADIN Endereço: [STREET_ADDRESS][PERSON_NAME] Pedidos: 19412…" at bounding box center [317, 157] width 635 height 315
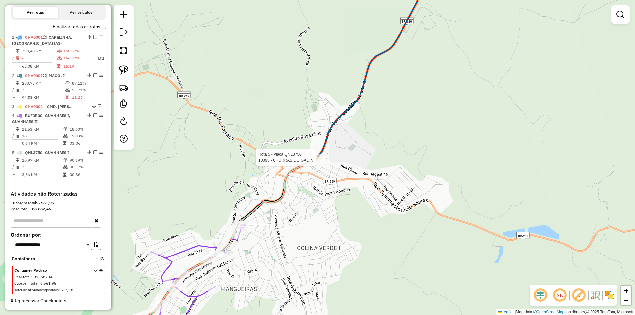
select select "*********"
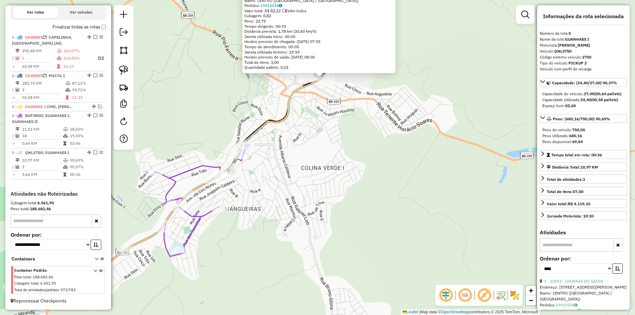
drag, startPoint x: 360, startPoint y: 202, endPoint x: 364, endPoint y: 122, distance: 80.1
click at [364, 122] on div "10093 - CHURRAS DO GADIN Endereço: [STREET_ADDRESS][PERSON_NAME] Pedidos: 19412…" at bounding box center [317, 157] width 635 height 315
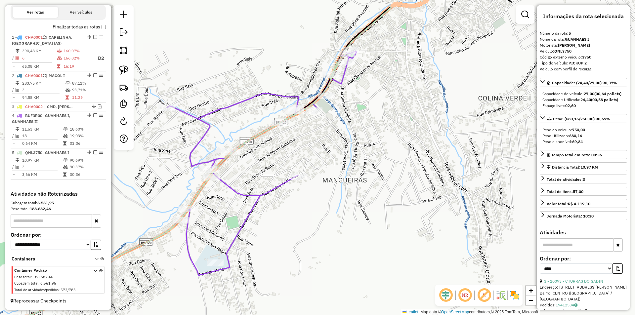
drag, startPoint x: 361, startPoint y: 154, endPoint x: 356, endPoint y: 184, distance: 30.8
click at [356, 184] on div "10093 - CHURRAS DO GADIN Endereço: [STREET_ADDRESS][PERSON_NAME] Pedidos: 19412…" at bounding box center [317, 157] width 635 height 315
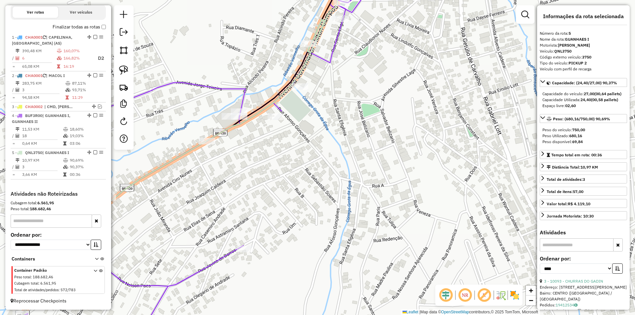
drag, startPoint x: 405, startPoint y: 122, endPoint x: 395, endPoint y: 139, distance: 19.5
click at [395, 139] on div "10093 - CHURRAS DO GADIN Endereço: [STREET_ADDRESS][PERSON_NAME] Pedidos: 19412…" at bounding box center [317, 157] width 635 height 315
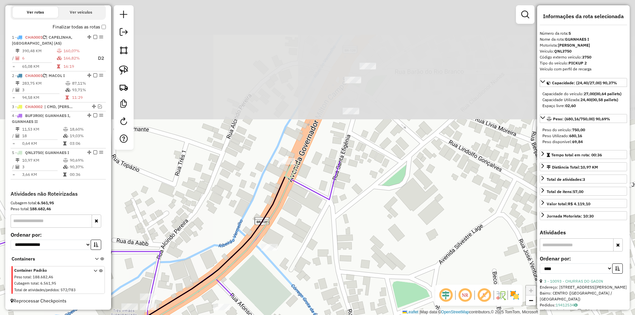
drag, startPoint x: 361, startPoint y: 97, endPoint x: 400, endPoint y: 209, distance: 118.9
click at [348, 262] on div "10093 - CHURRAS DO GADIN Endereço: [STREET_ADDRESS][PERSON_NAME] Pedidos: 19412…" at bounding box center [317, 157] width 635 height 315
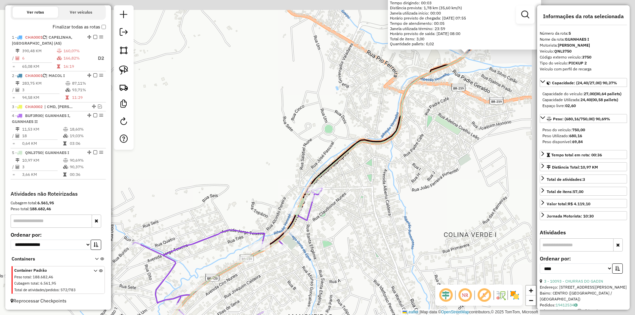
drag, startPoint x: 393, startPoint y: 201, endPoint x: 380, endPoint y: 187, distance: 19.2
click at [333, 227] on div "10093 - CHURRAS DO GADIN Endereço: [STREET_ADDRESS][PERSON_NAME] Pedidos: 19412…" at bounding box center [317, 157] width 635 height 315
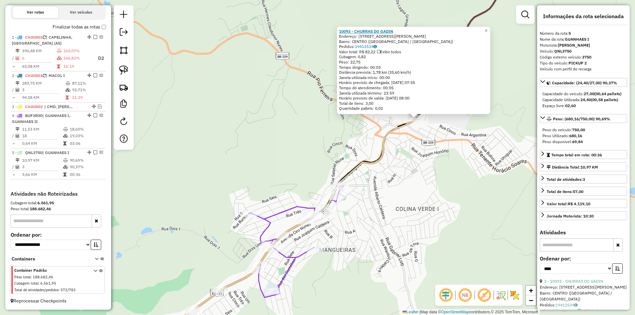
click at [371, 30] on strong "10093 - CHURRAS DO GADIN" at bounding box center [366, 31] width 54 height 5
